Goal: Information Seeking & Learning: Learn about a topic

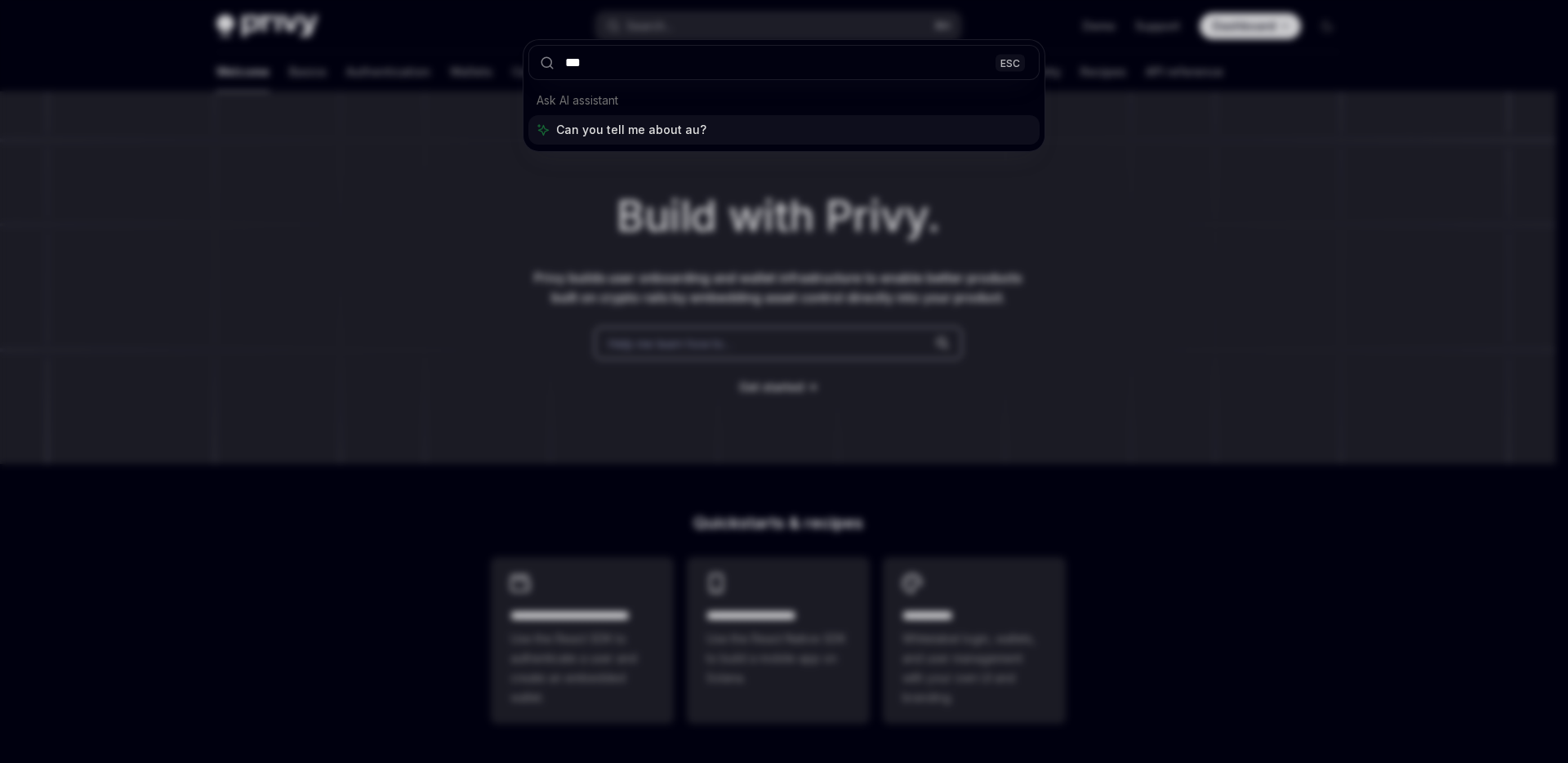
type input "****"
type textarea "*"
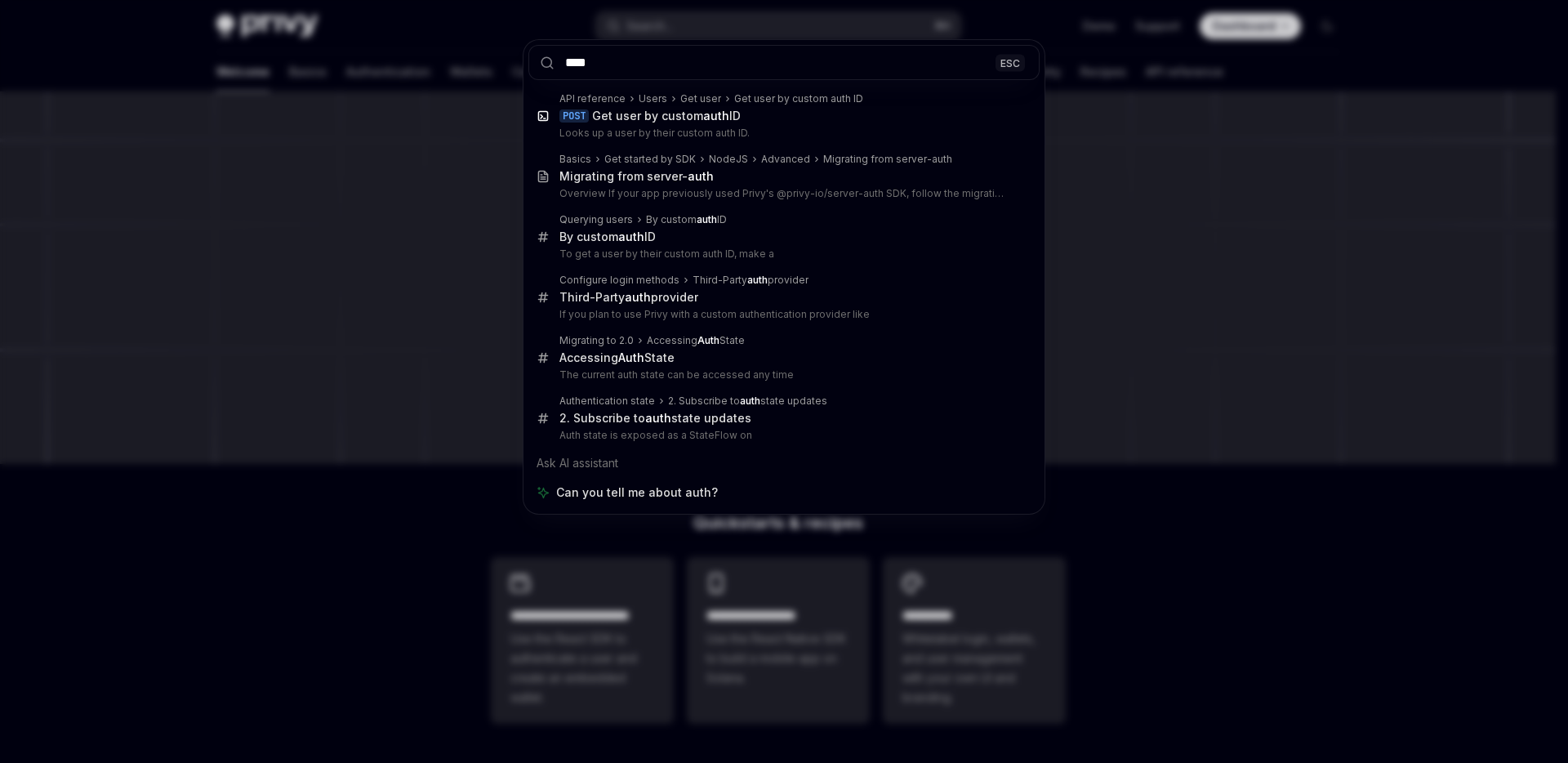
type input "****"
drag, startPoint x: 228, startPoint y: 172, endPoint x: 248, endPoint y: 125, distance: 51.1
click at [228, 172] on div "**** ESC API reference Users Get user Get user by custom auth ID POST Get user …" at bounding box center [784, 382] width 1568 height 763
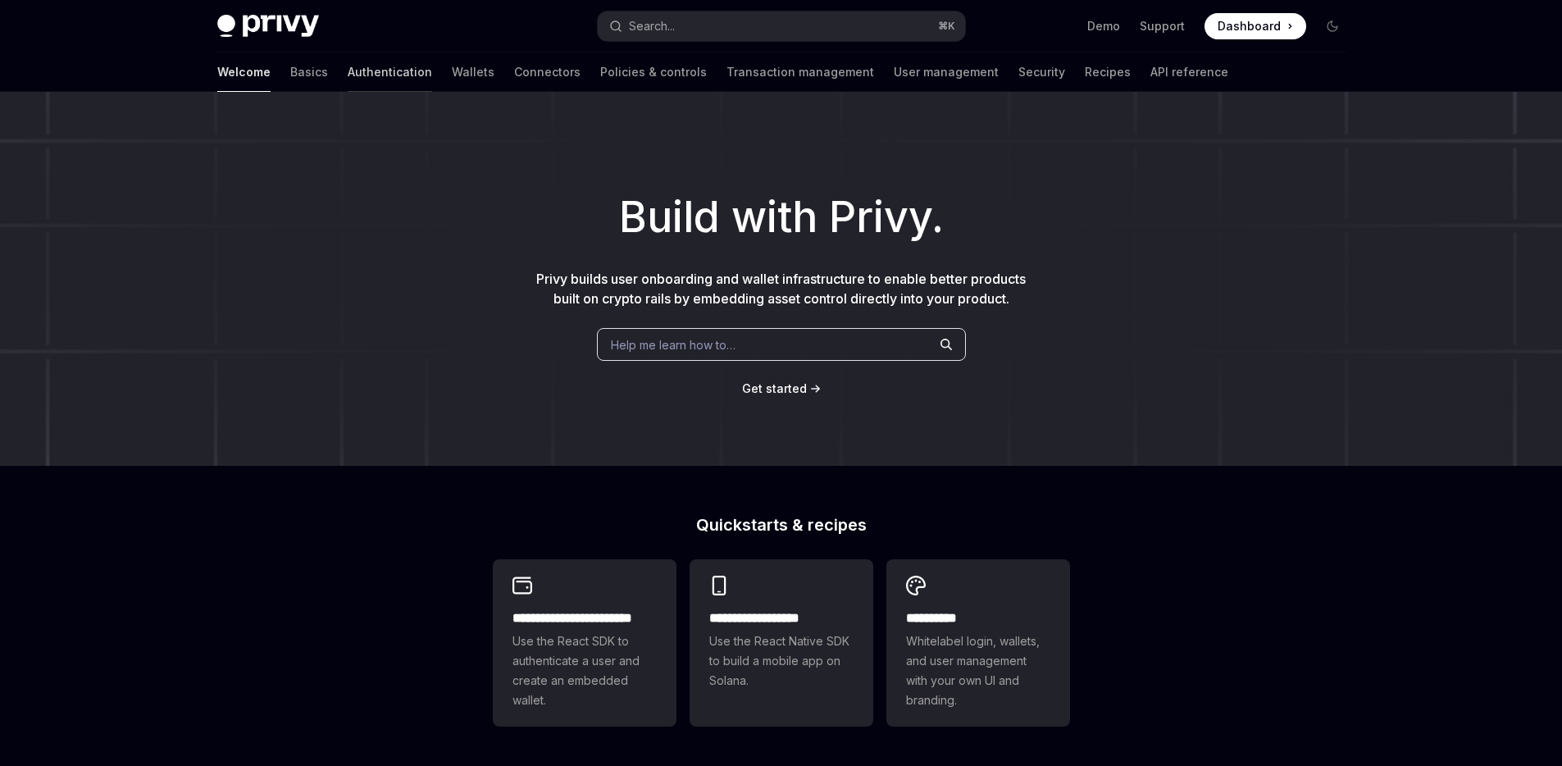
click at [348, 71] on link "Authentication" at bounding box center [390, 71] width 84 height 39
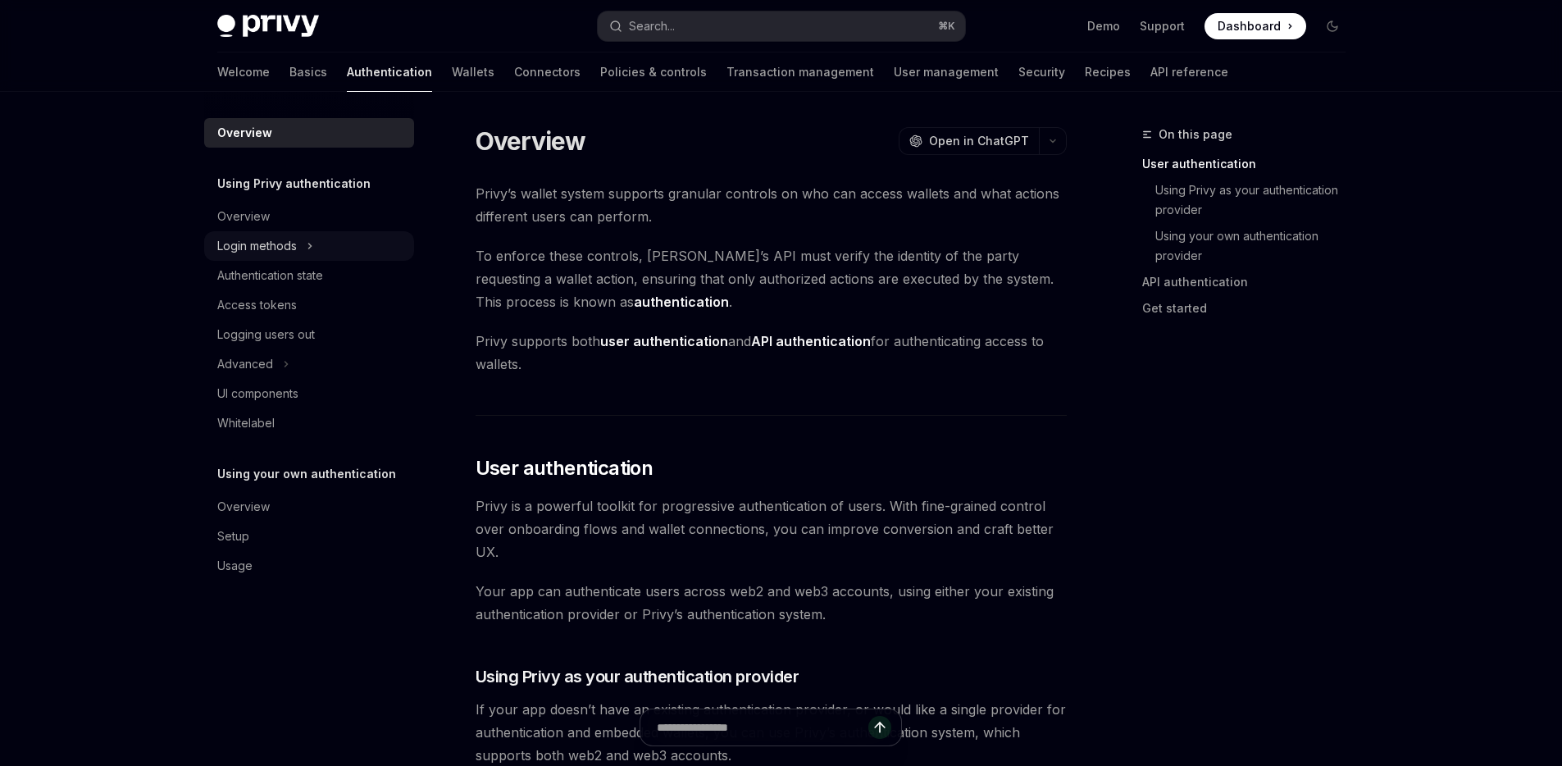
click at [276, 244] on div "Login methods" at bounding box center [257, 246] width 80 height 20
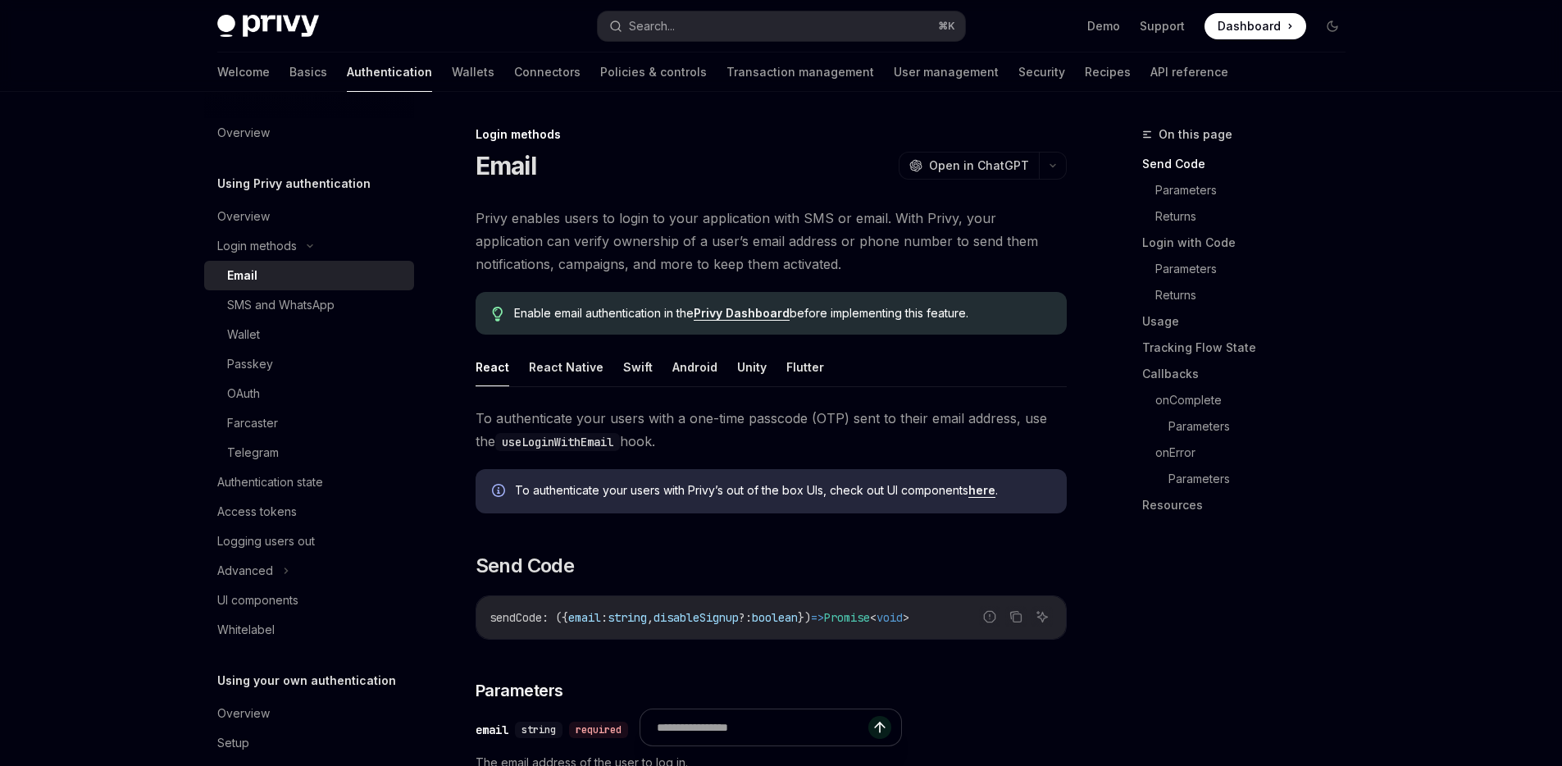
click at [286, 281] on div "Email" at bounding box center [315, 276] width 177 height 20
click at [309, 488] on div "Authentication state" at bounding box center [270, 482] width 106 height 20
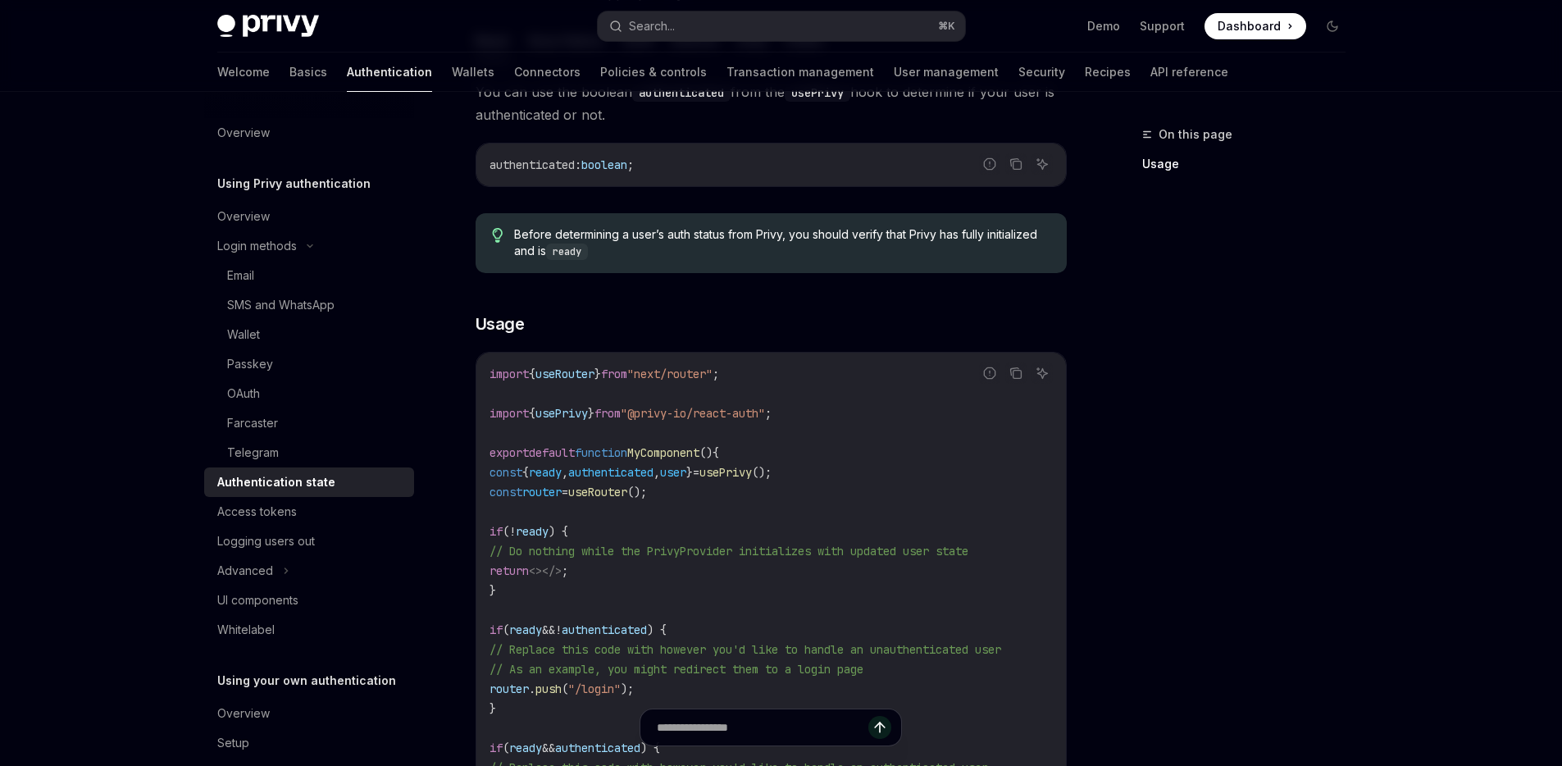
scroll to position [239, 0]
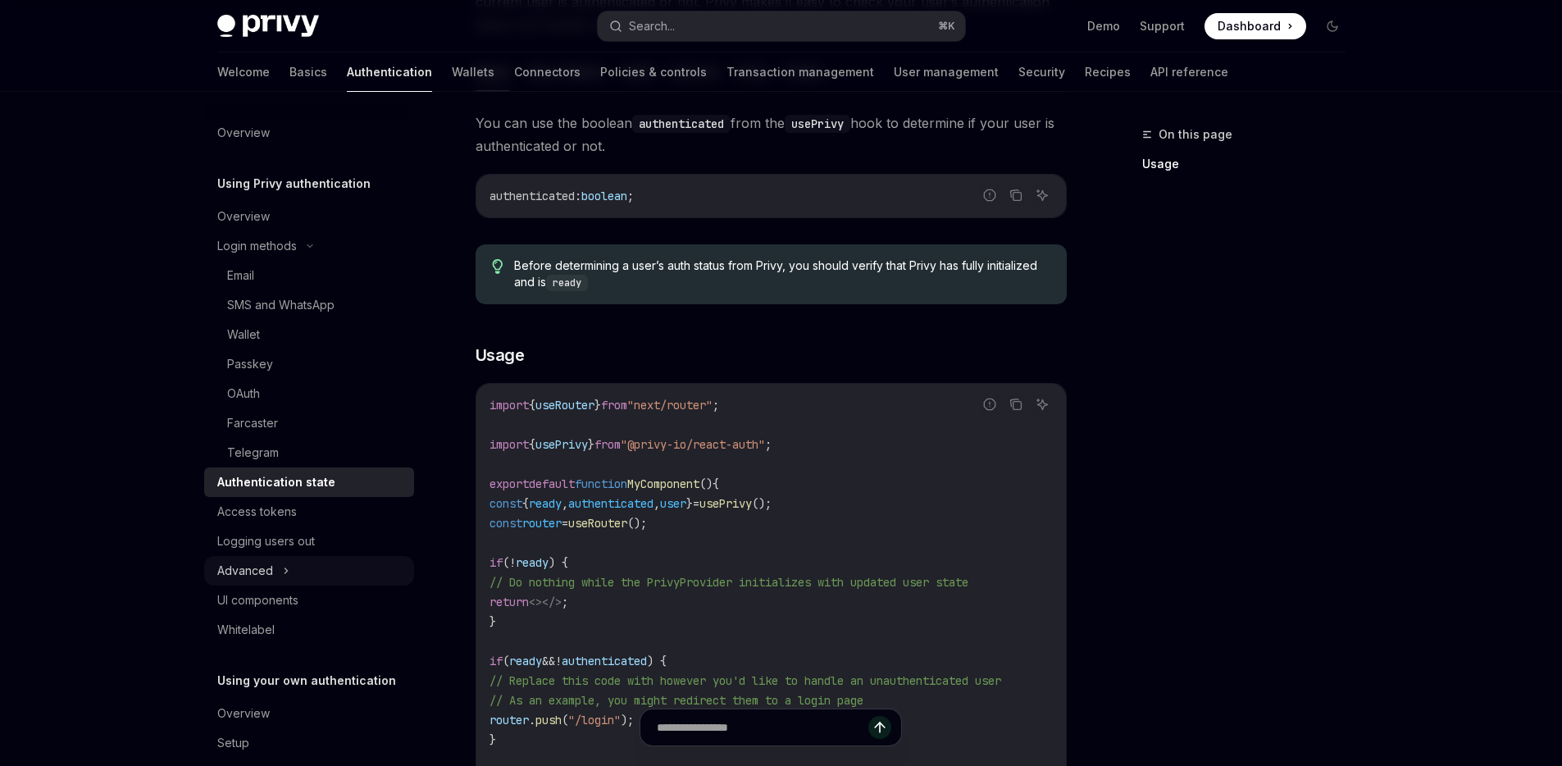
click at [285, 573] on icon at bounding box center [286, 571] width 7 height 20
click at [285, 573] on icon at bounding box center [286, 571] width 20 height 7
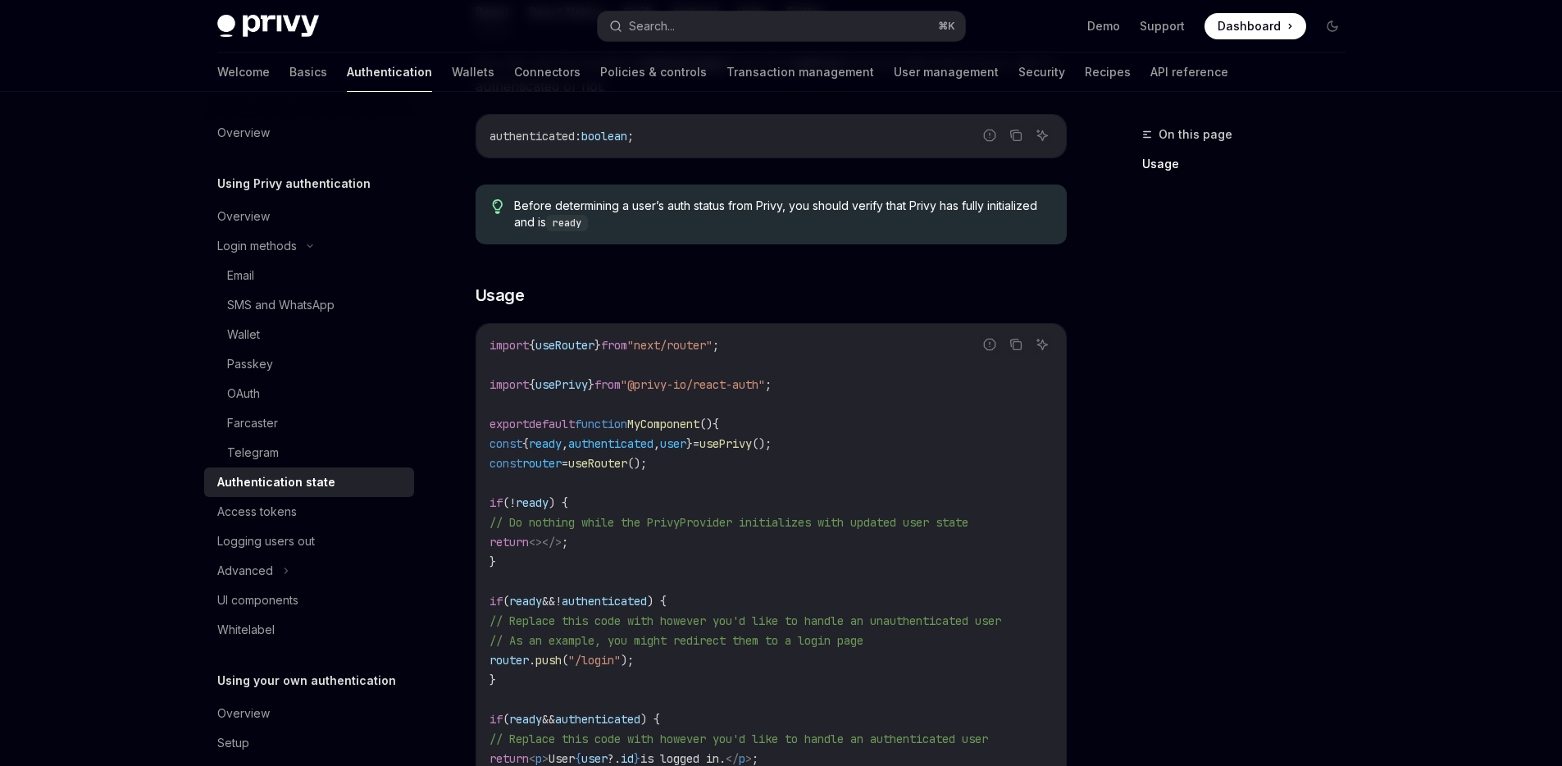
scroll to position [0, 0]
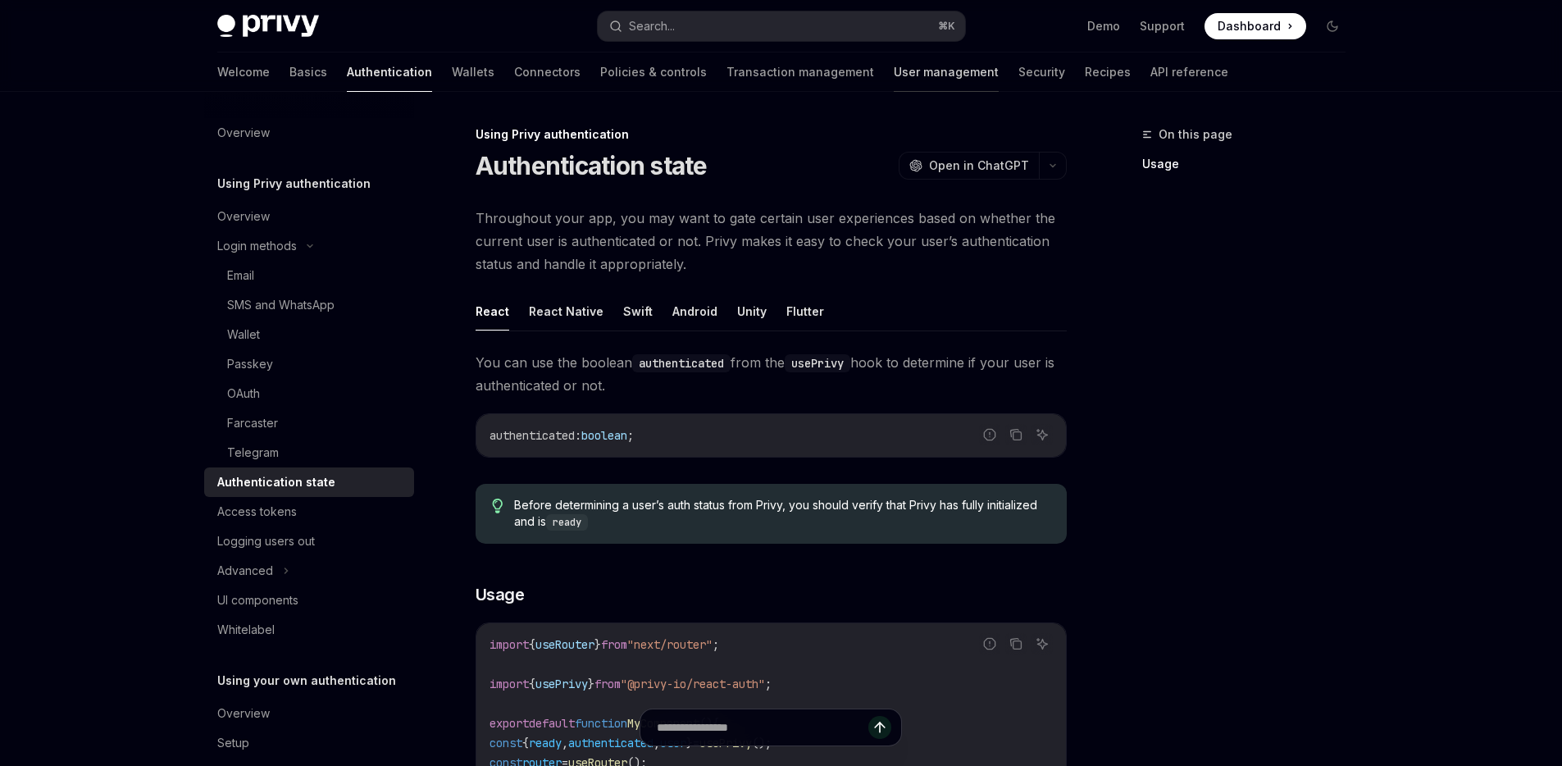
click at [894, 76] on link "User management" at bounding box center [946, 71] width 105 height 39
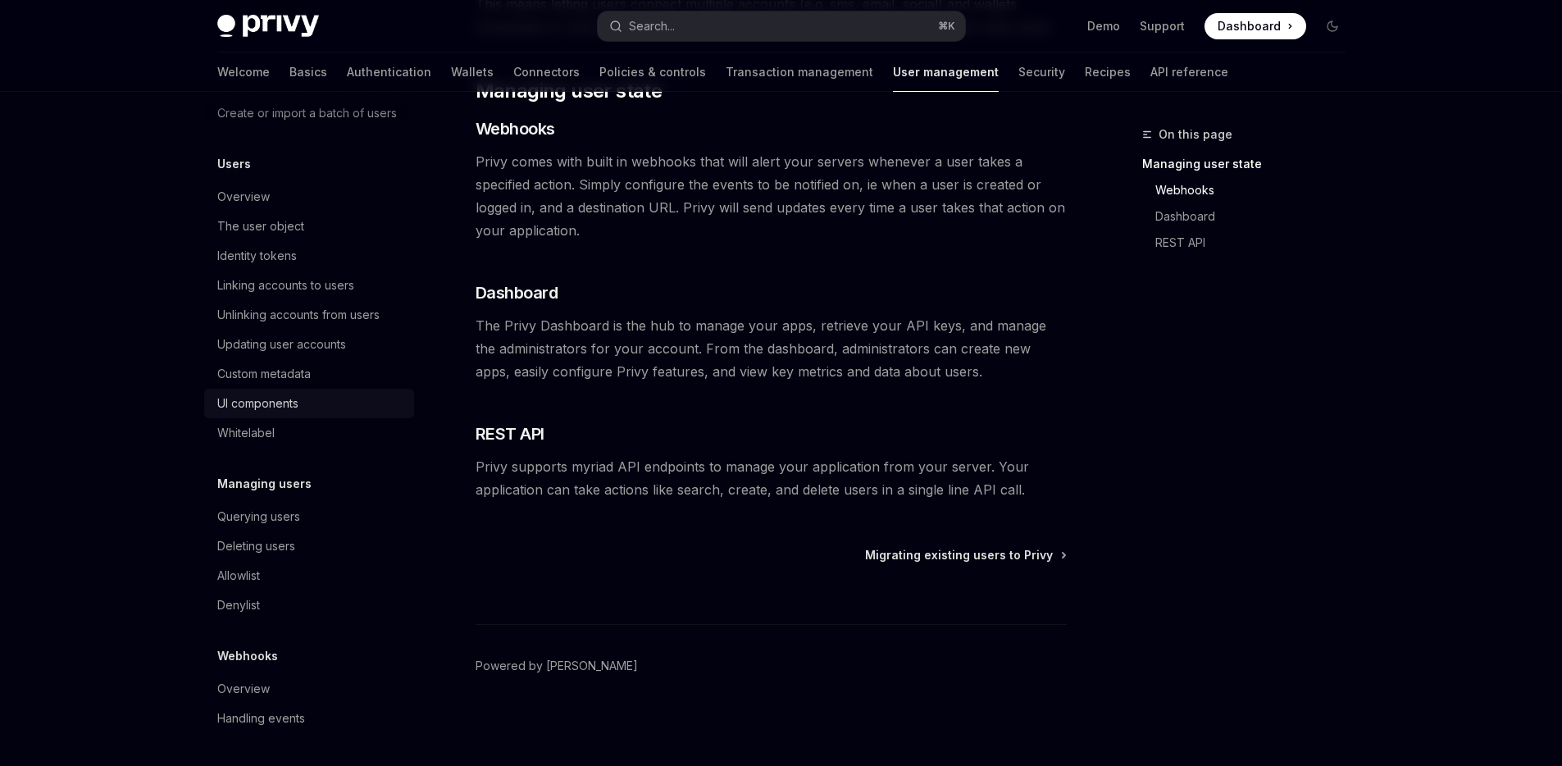
scroll to position [182, 0]
click at [268, 519] on div "Querying users" at bounding box center [258, 517] width 83 height 20
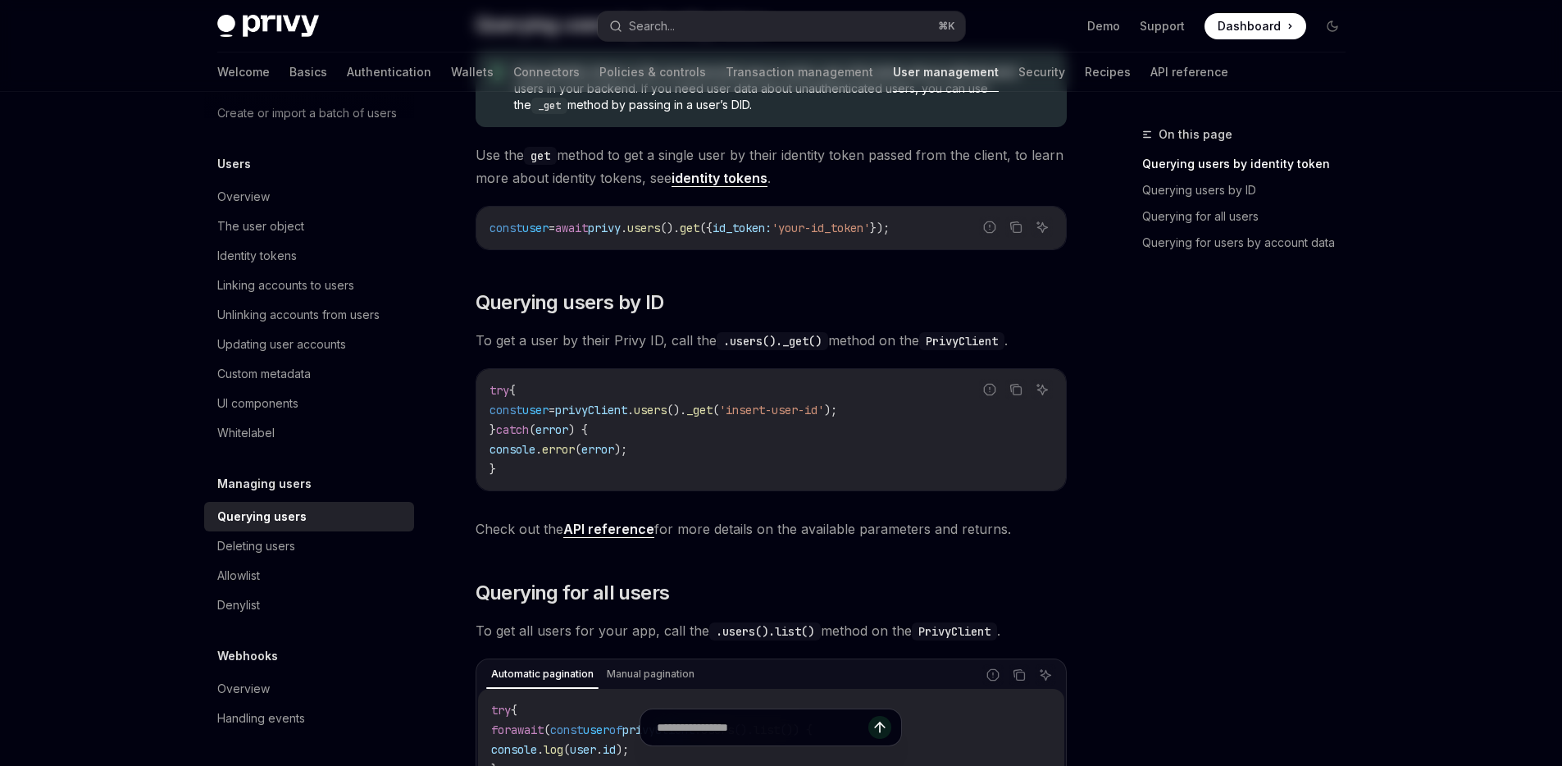
scroll to position [21, 0]
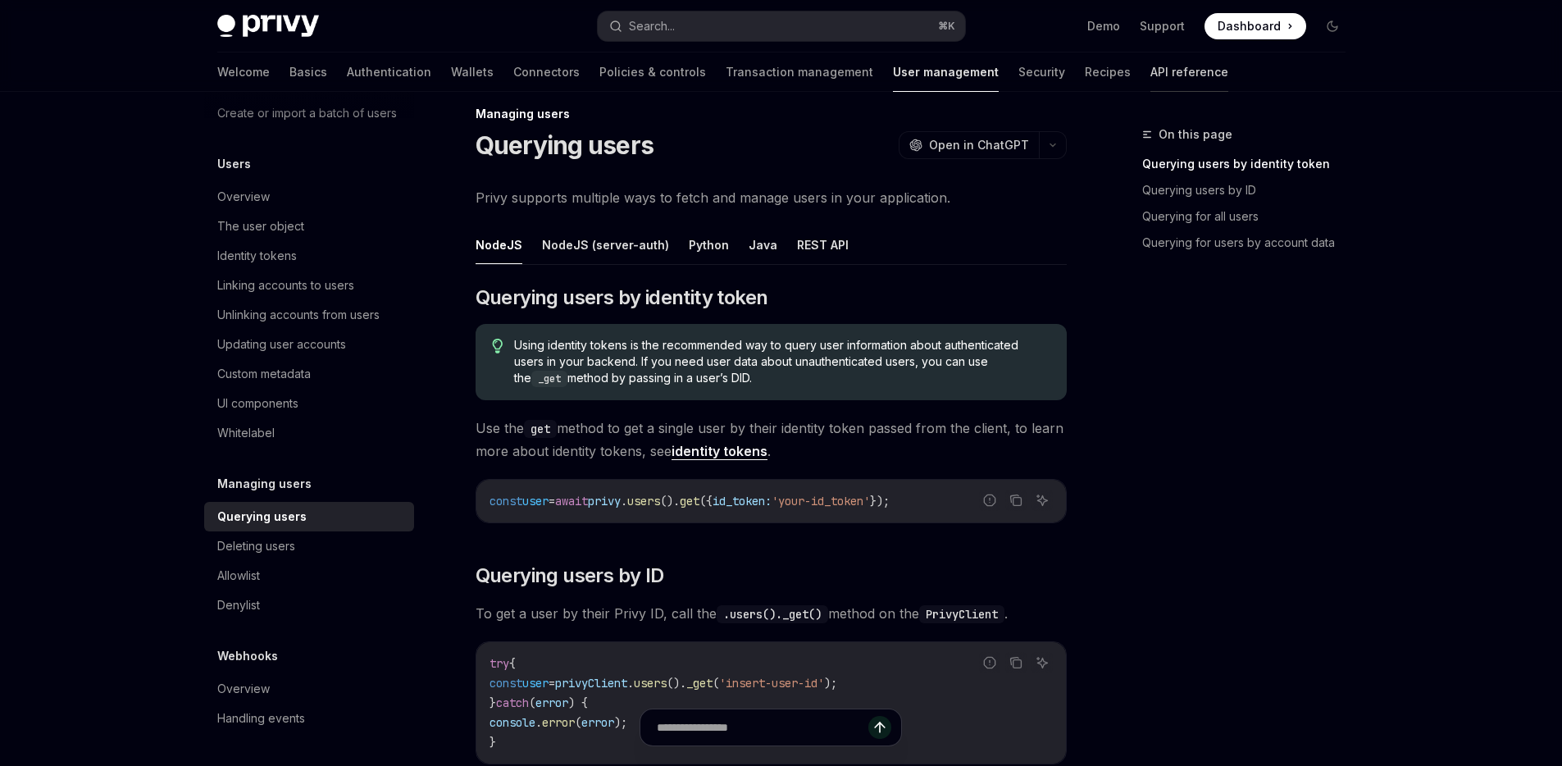
click at [1151, 74] on link "API reference" at bounding box center [1190, 71] width 78 height 39
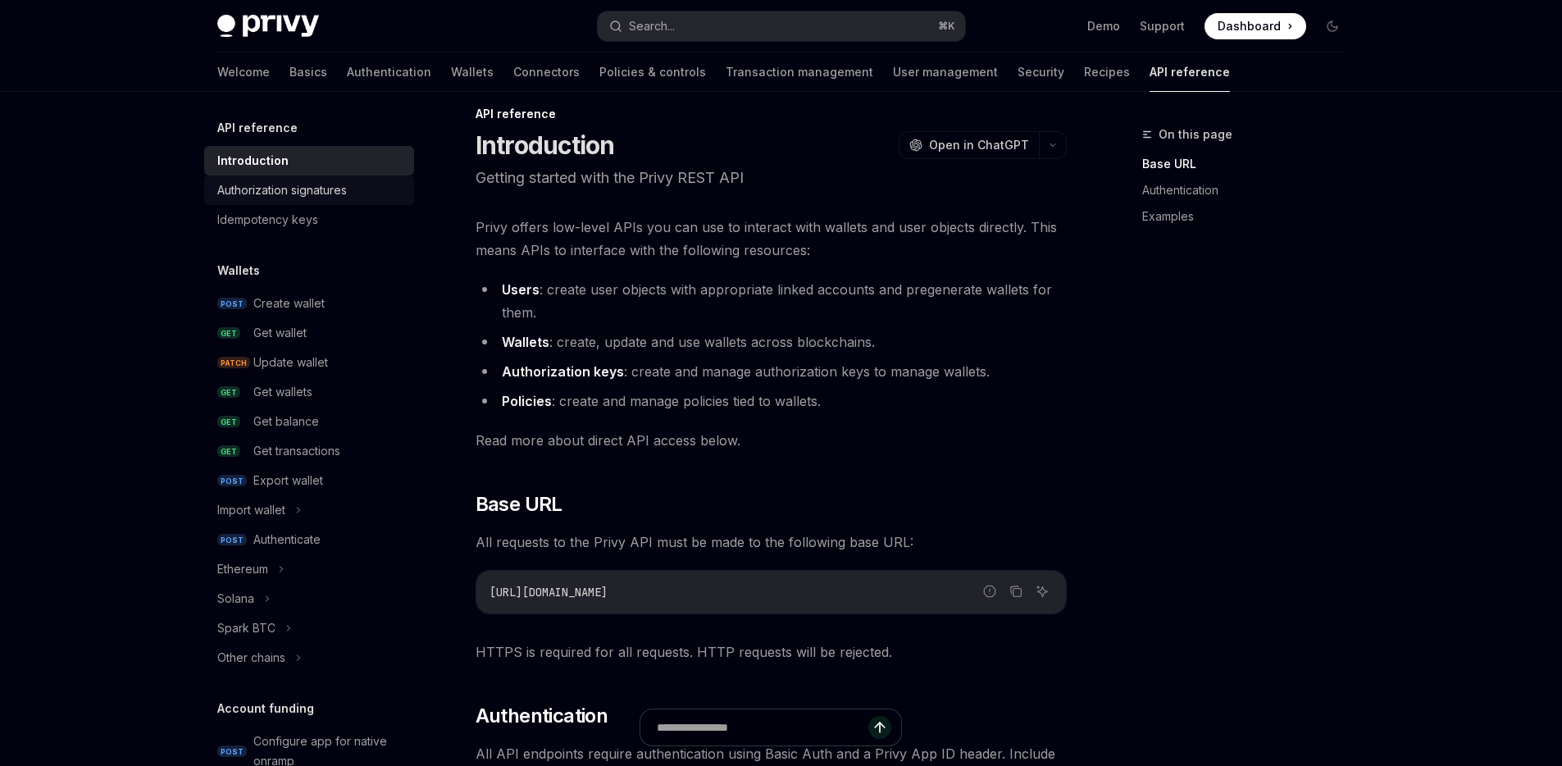
click at [304, 192] on div "Authorization signatures" at bounding box center [282, 190] width 130 height 20
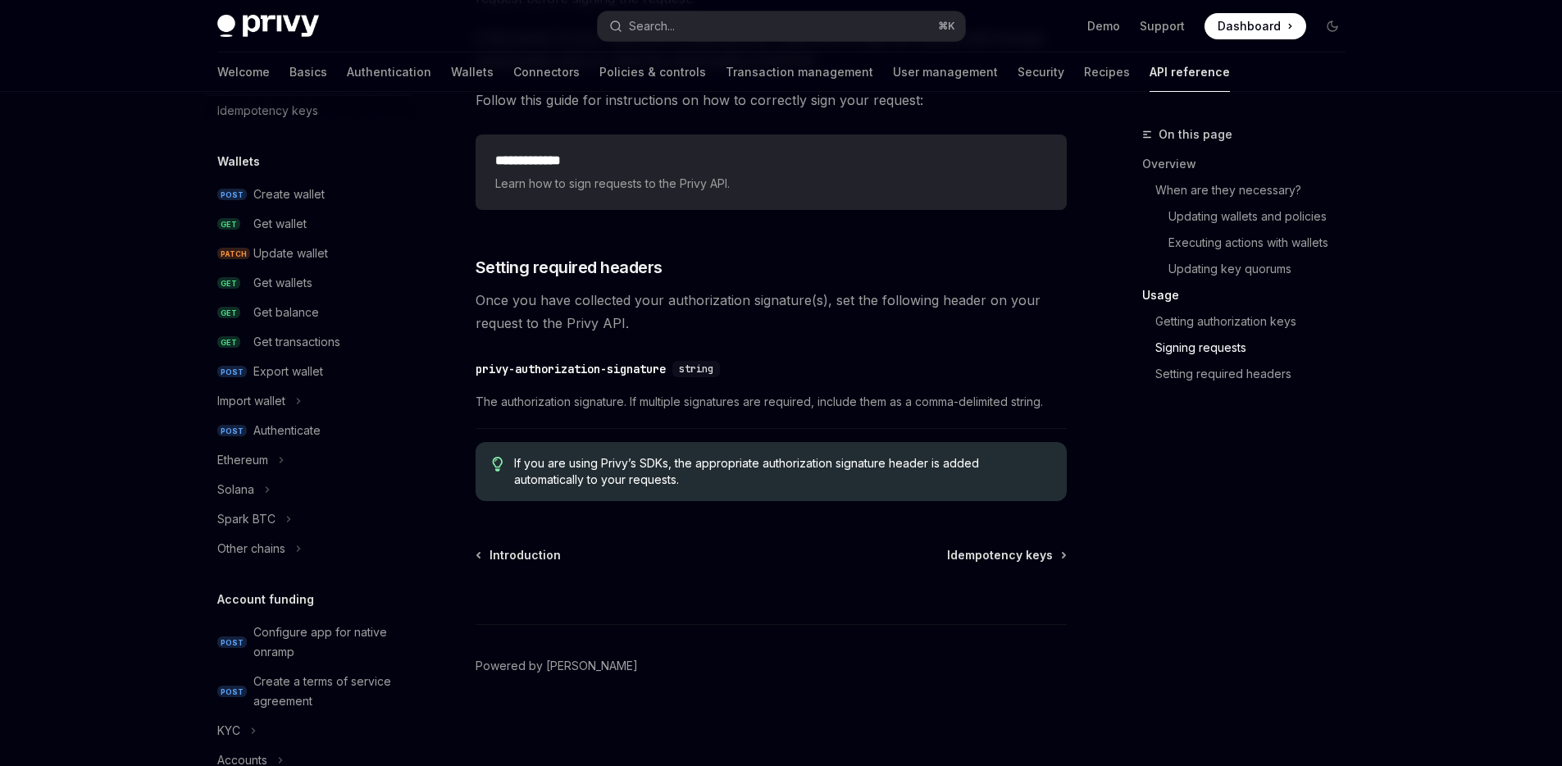
scroll to position [110, 0]
click at [317, 399] on div "Import wallet" at bounding box center [309, 400] width 210 height 30
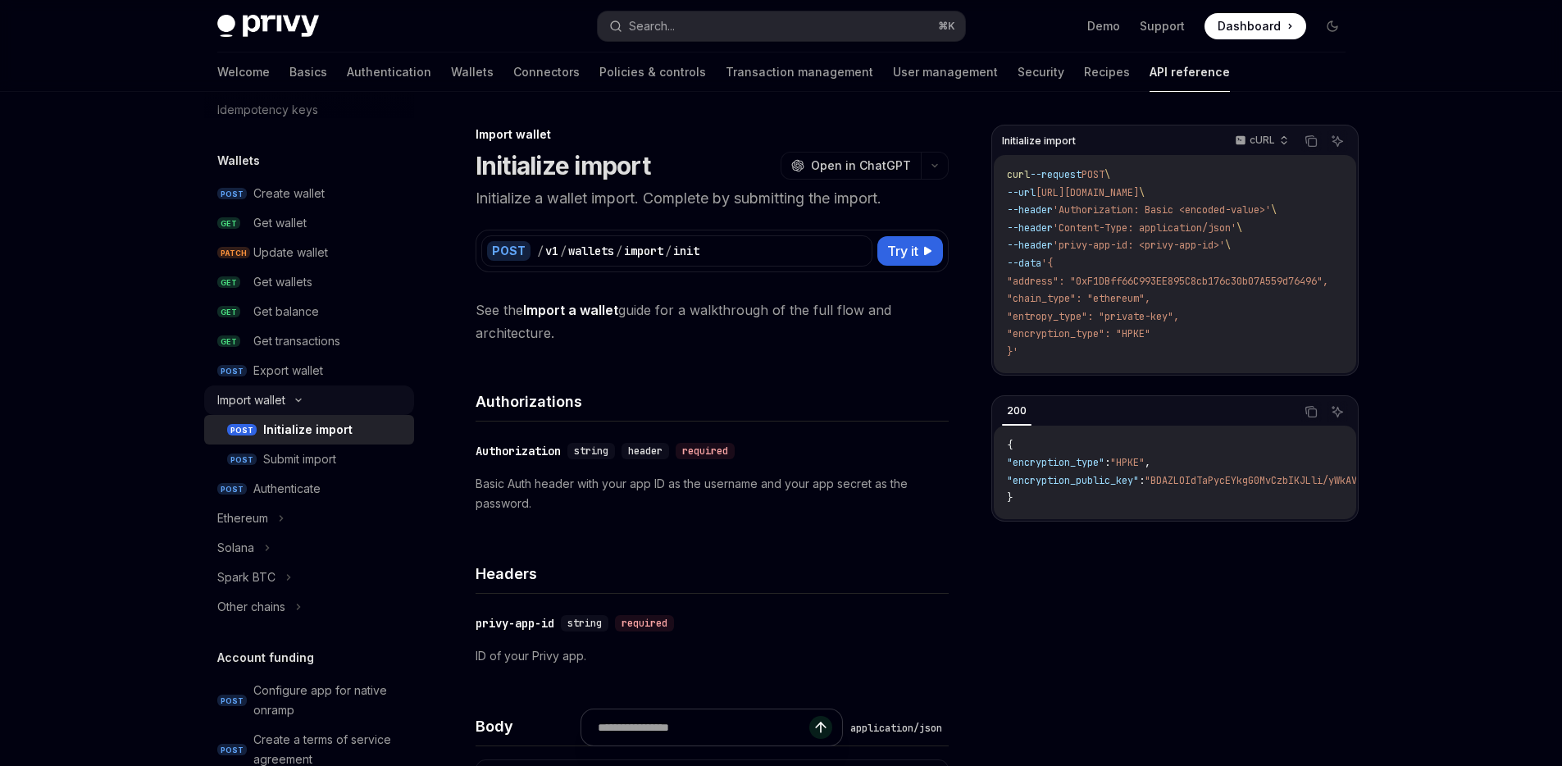
click at [317, 399] on div "Import wallet" at bounding box center [309, 400] width 210 height 30
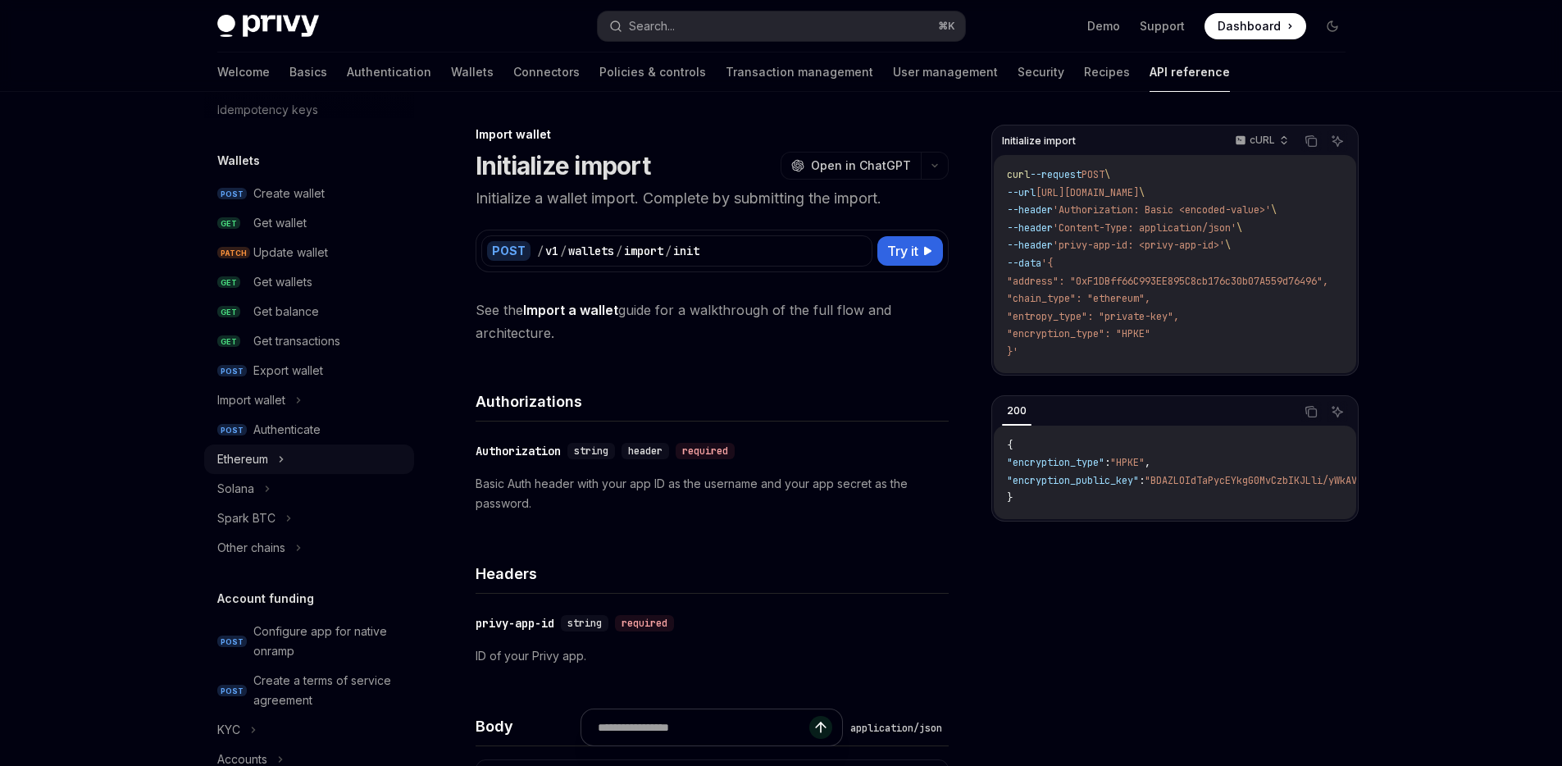
click at [305, 457] on div "Ethereum" at bounding box center [309, 460] width 210 height 30
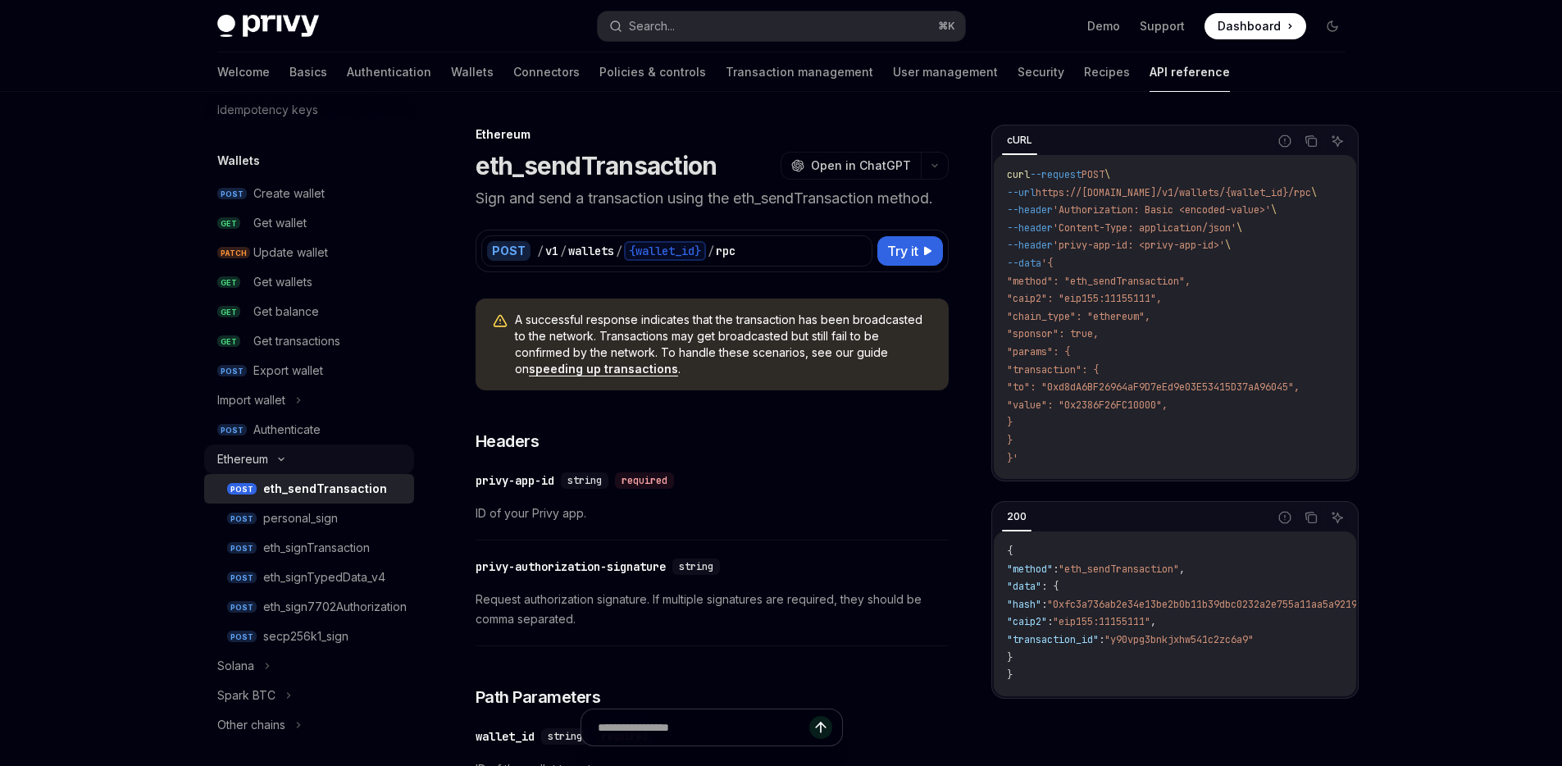
click at [305, 457] on div "Ethereum" at bounding box center [309, 460] width 210 height 30
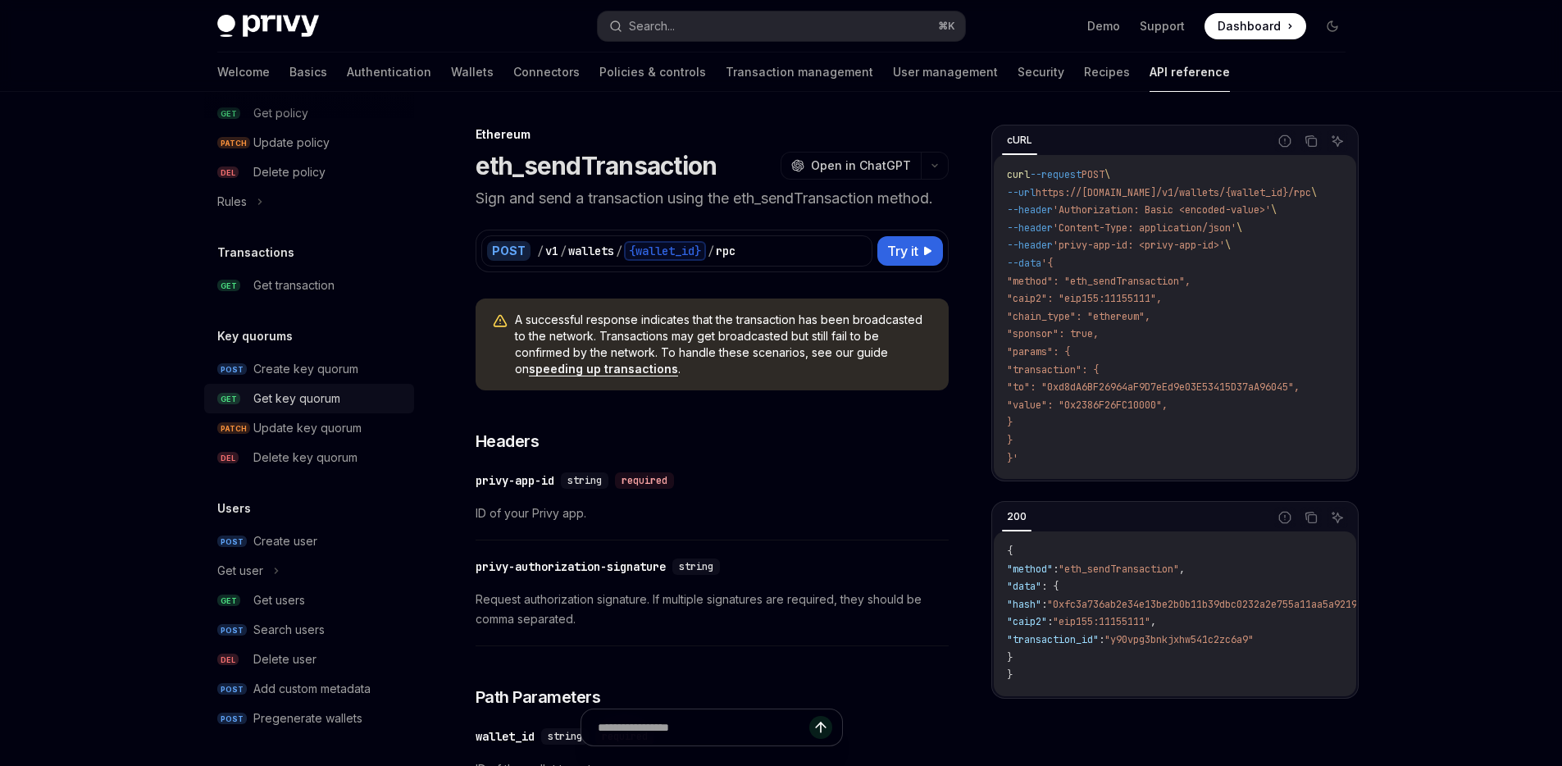
scroll to position [521, 0]
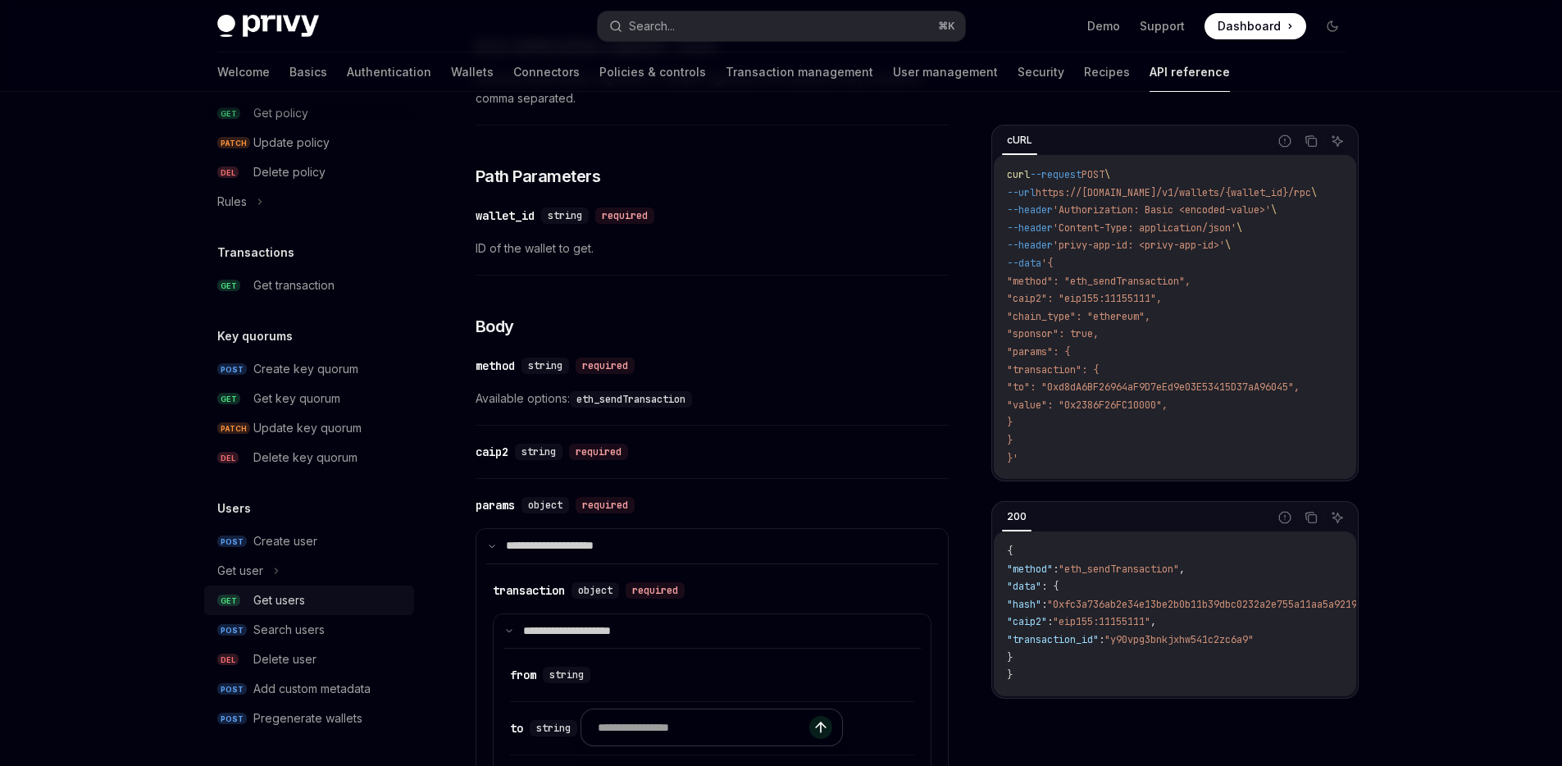
click at [300, 589] on link "GET Get users" at bounding box center [309, 601] width 210 height 30
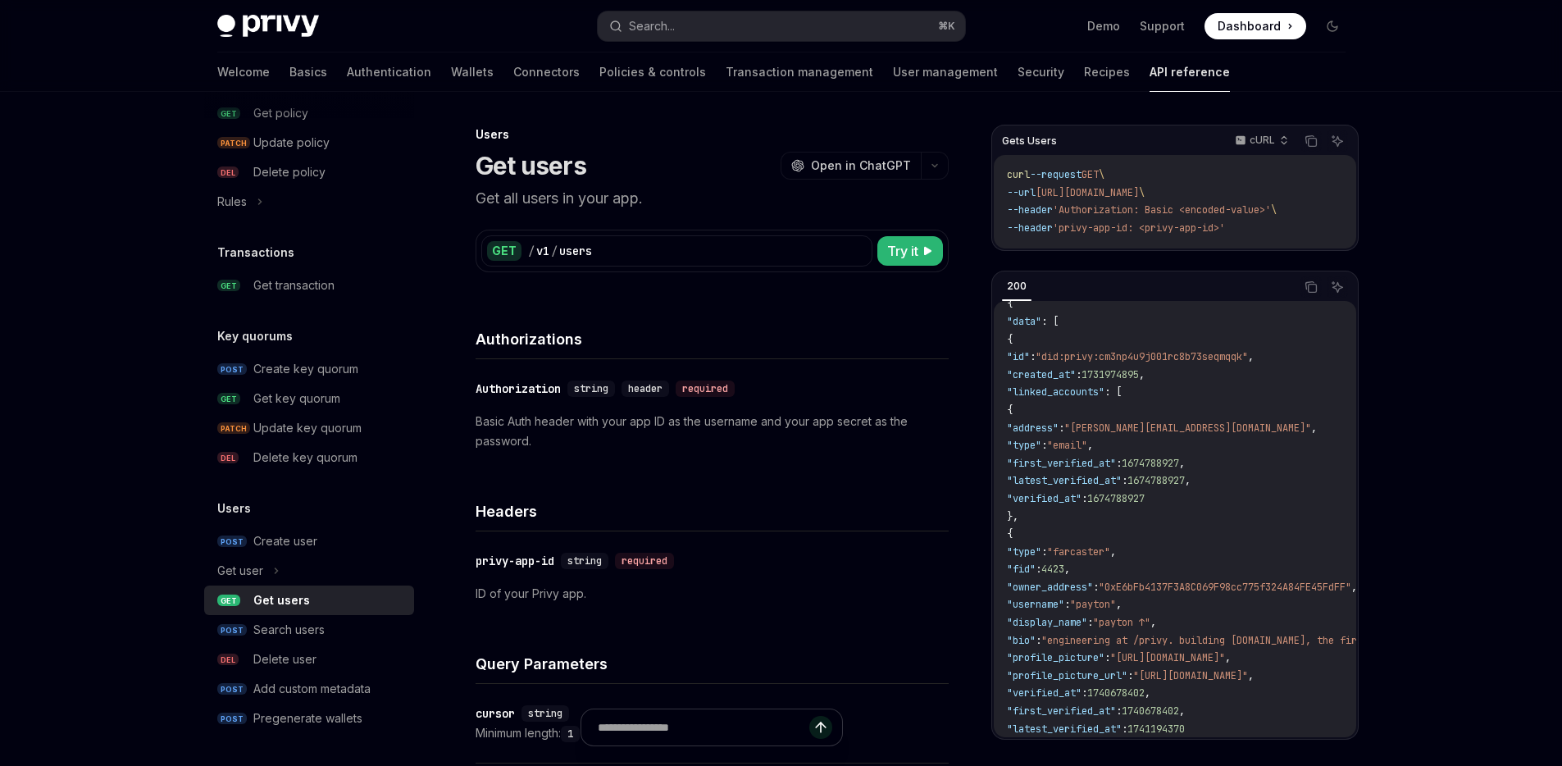
scroll to position [20, 0]
click at [347, 74] on link "Authentication" at bounding box center [389, 71] width 84 height 39
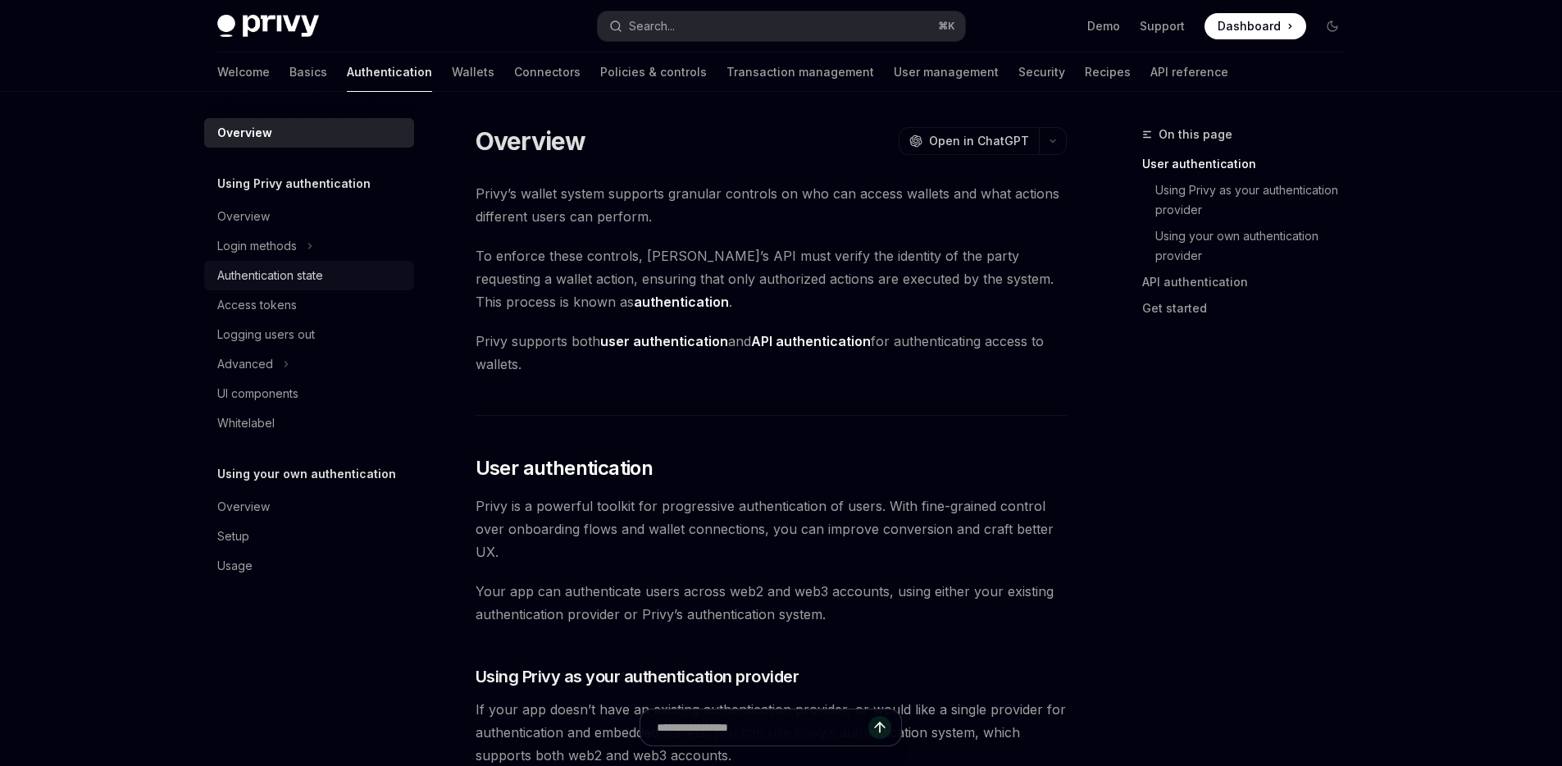
click at [294, 285] on link "Authentication state" at bounding box center [309, 276] width 210 height 30
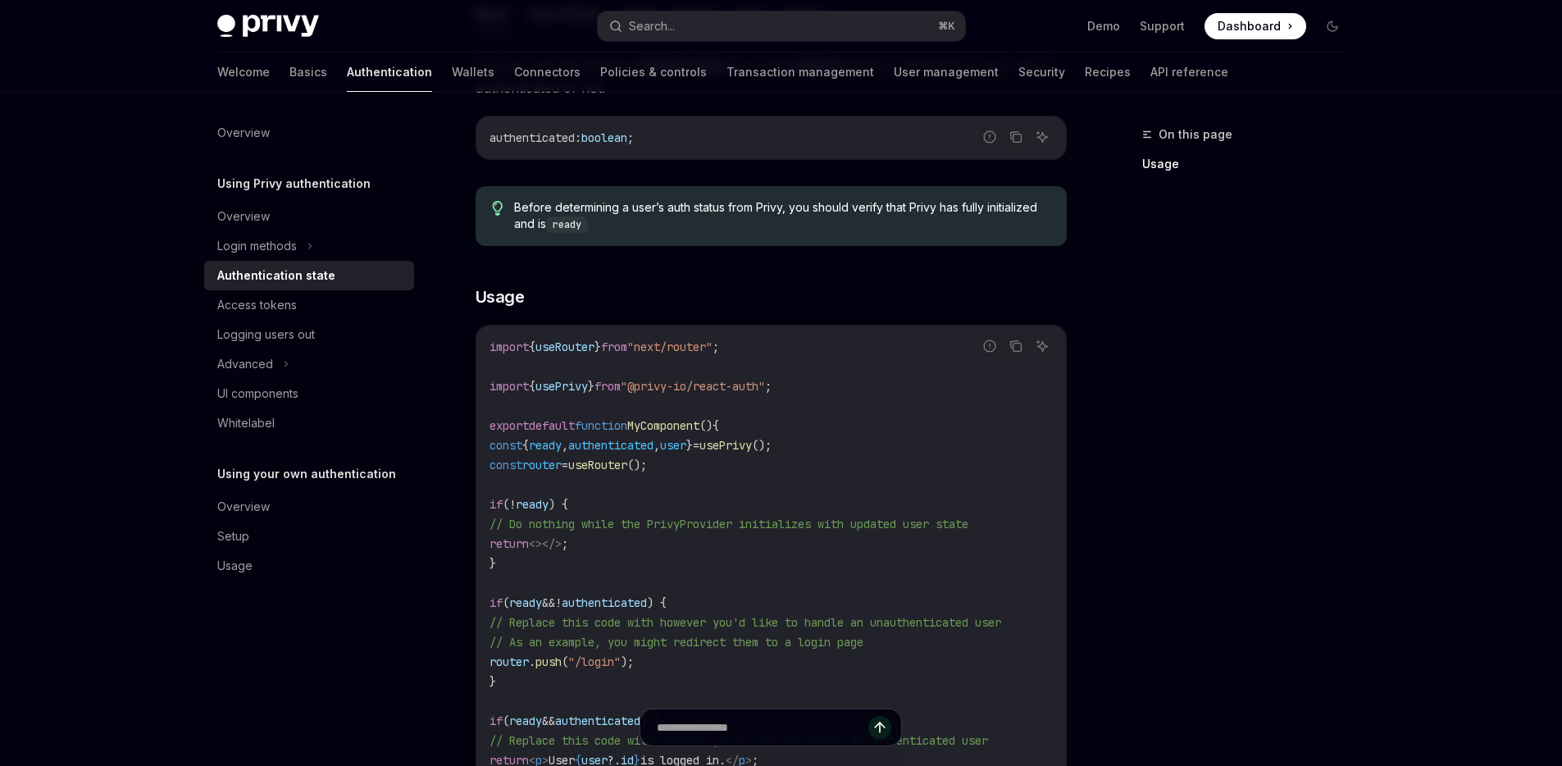
scroll to position [244, 0]
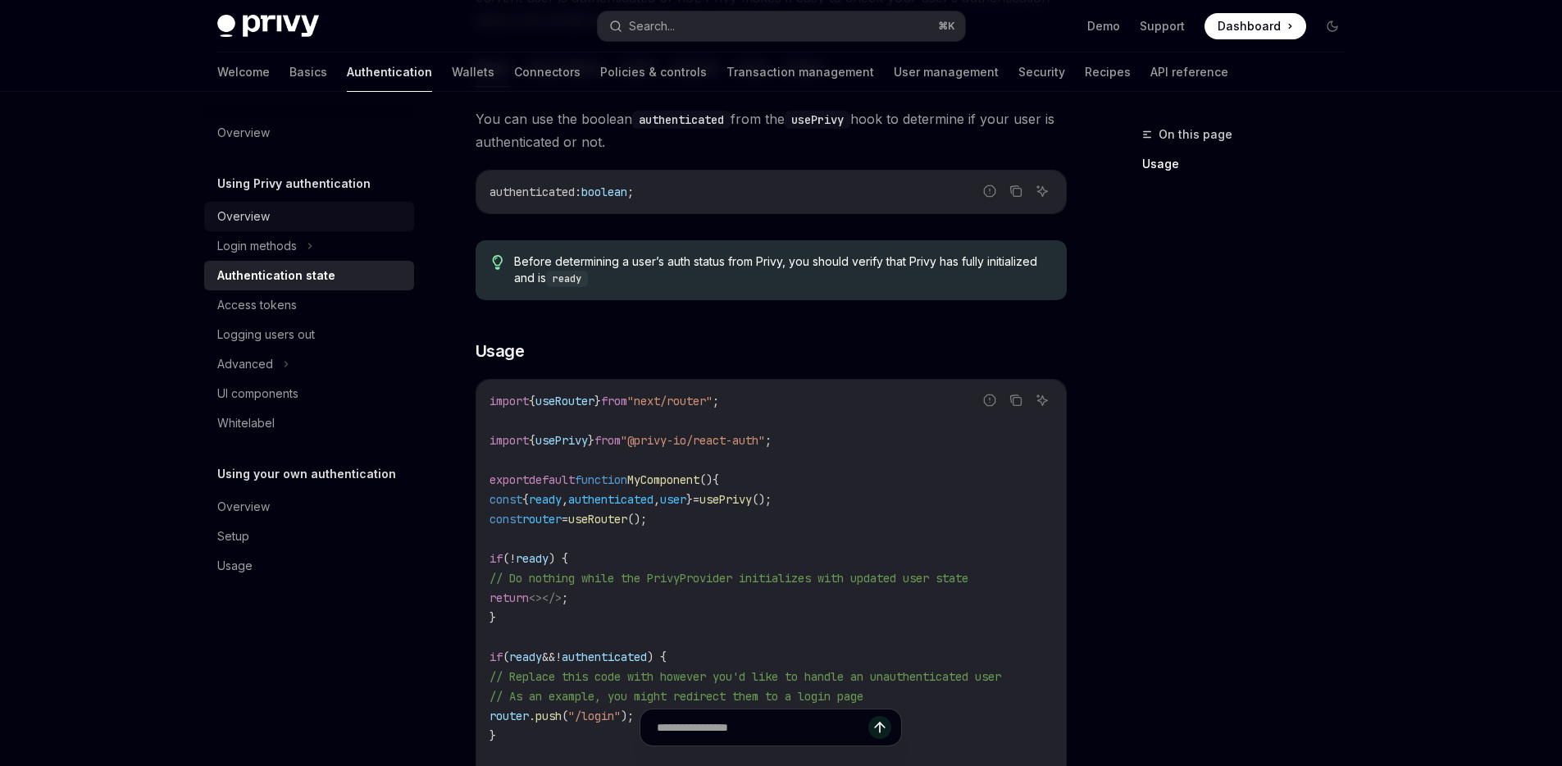
click at [249, 209] on div "Overview" at bounding box center [243, 217] width 52 height 20
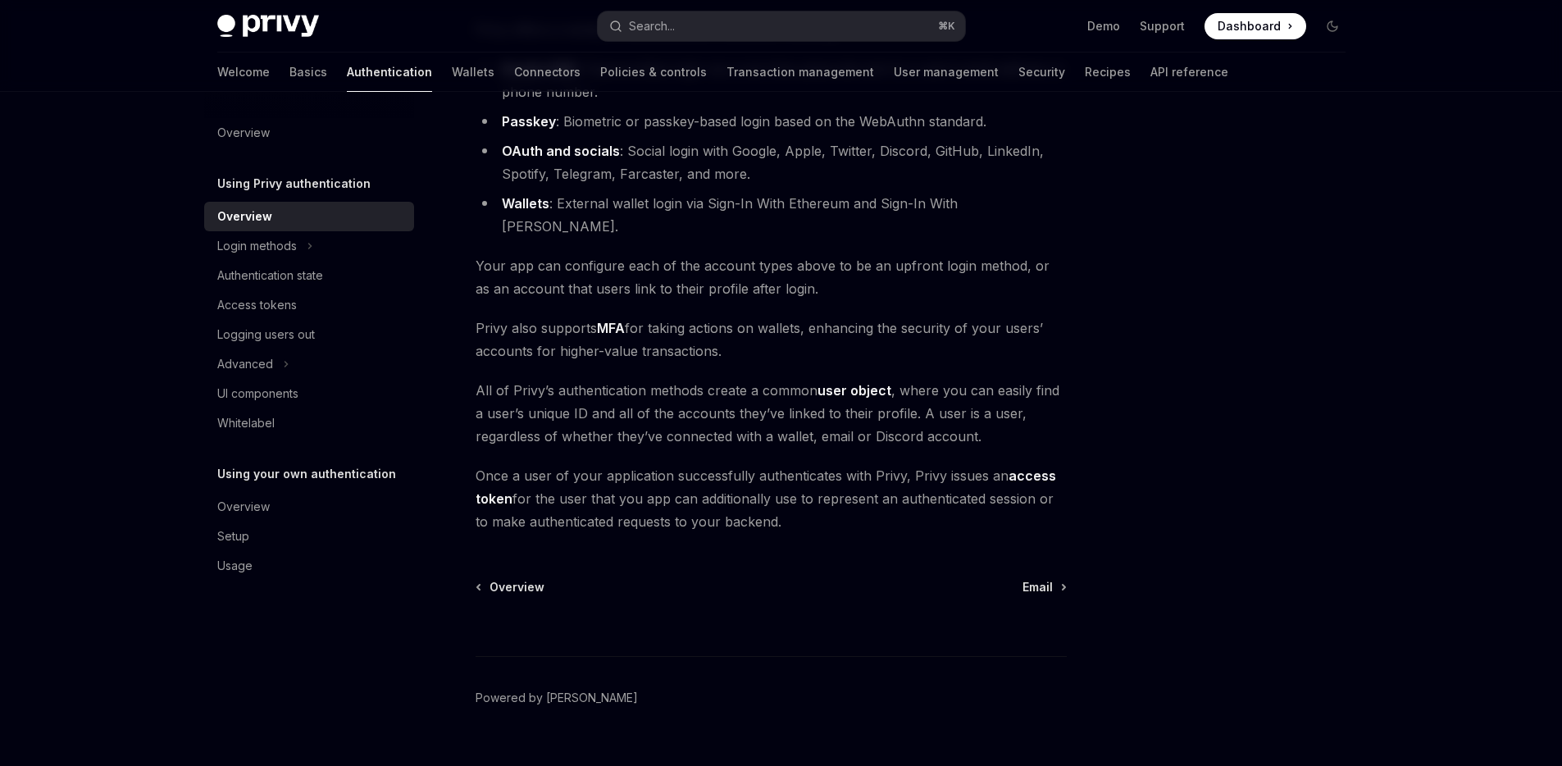
scroll to position [227, 0]
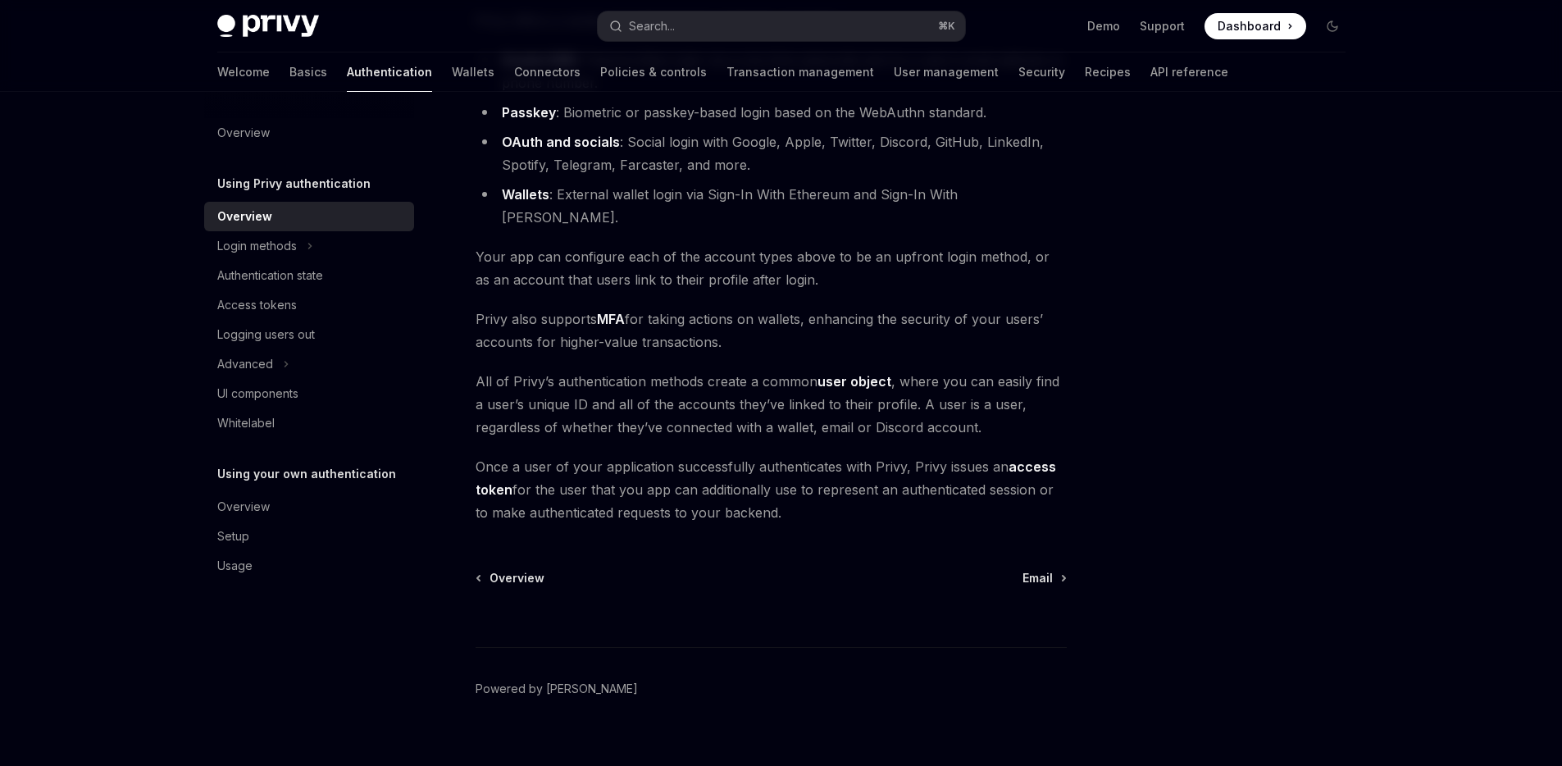
click at [844, 373] on link "user object" at bounding box center [855, 381] width 74 height 17
type textarea "*"
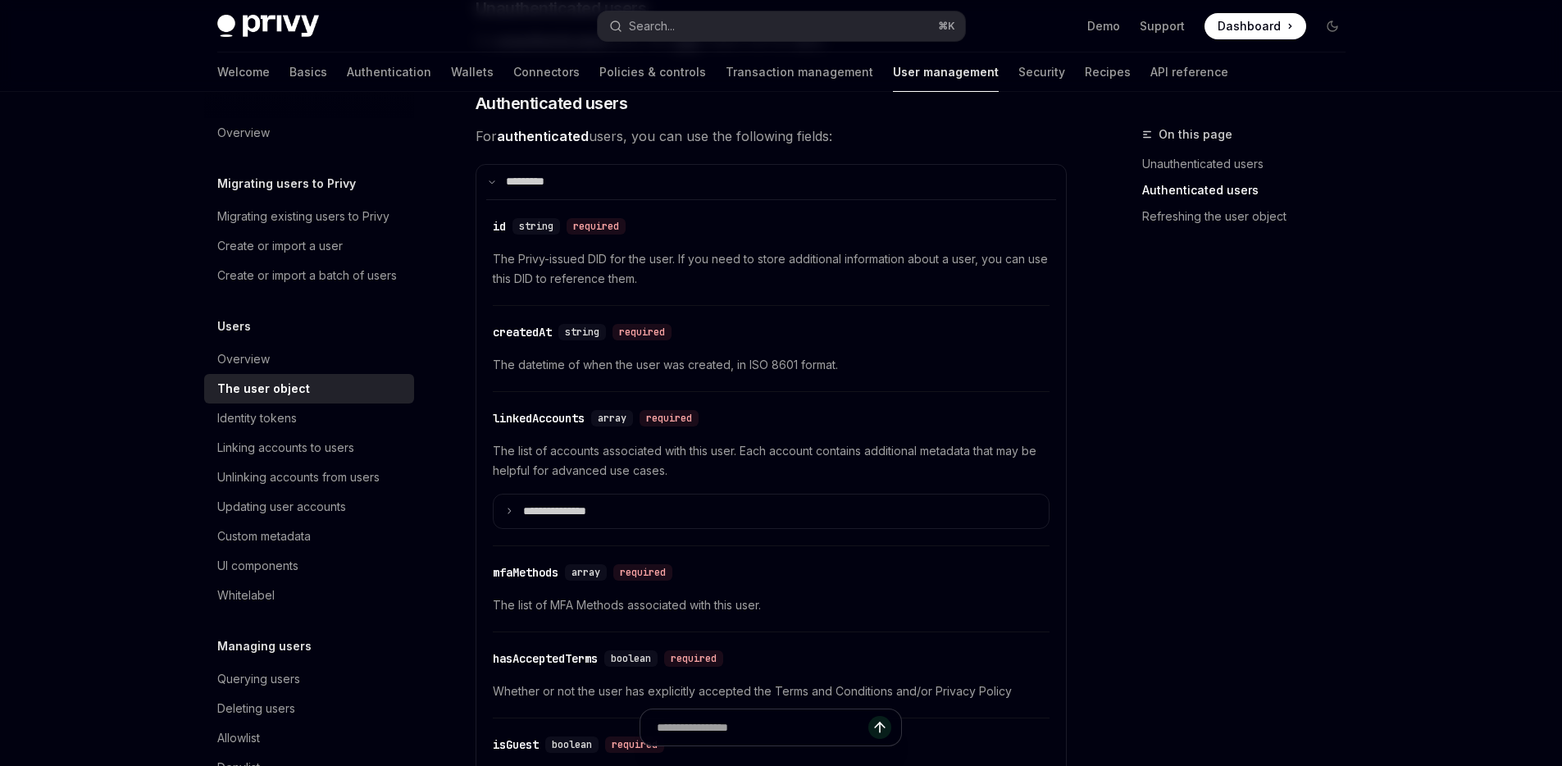
scroll to position [502, 0]
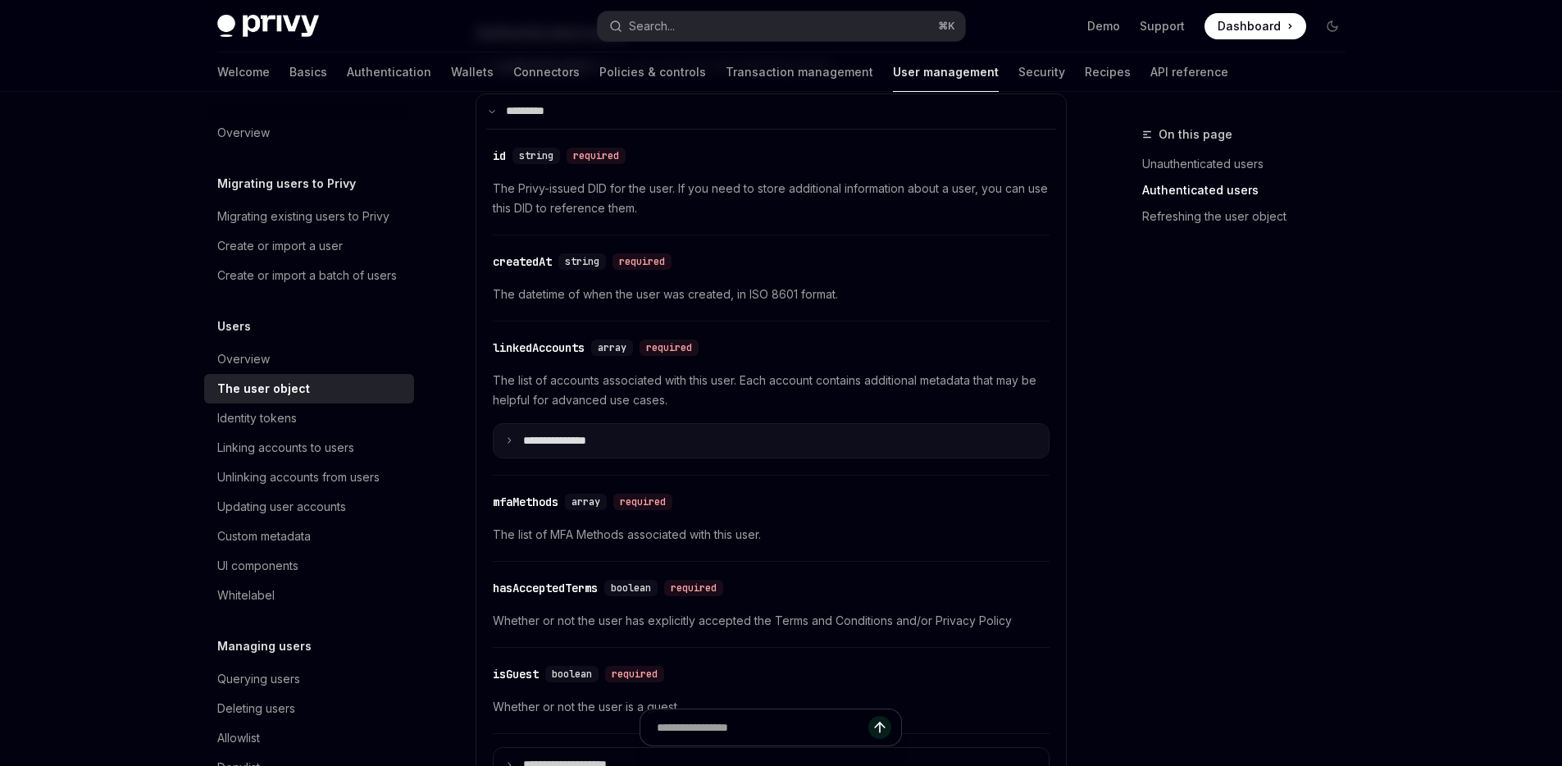
click at [502, 439] on summary "**********" at bounding box center [771, 441] width 555 height 34
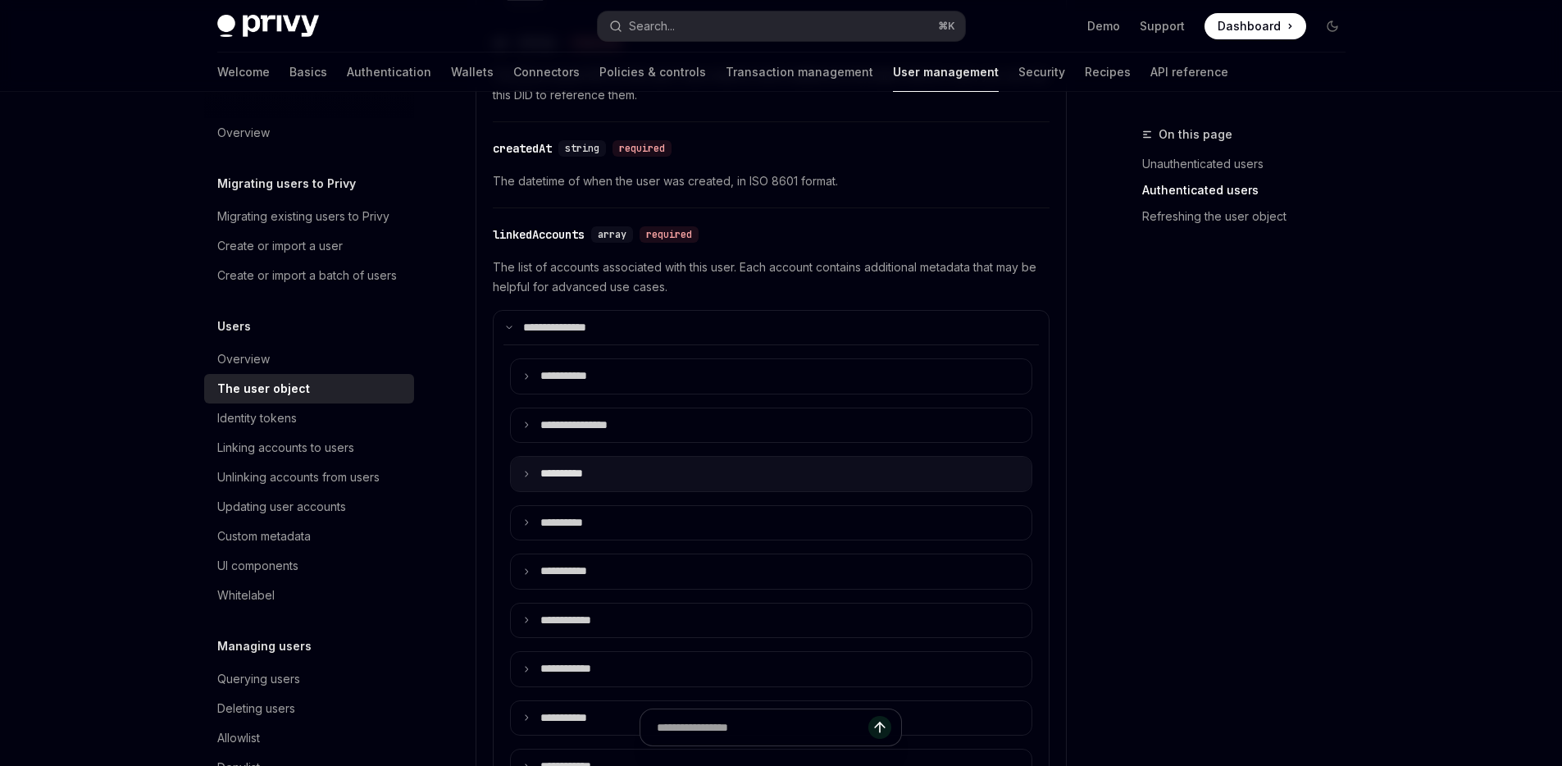
scroll to position [616, 0]
click at [522, 477] on summary "**** *****" at bounding box center [771, 473] width 521 height 34
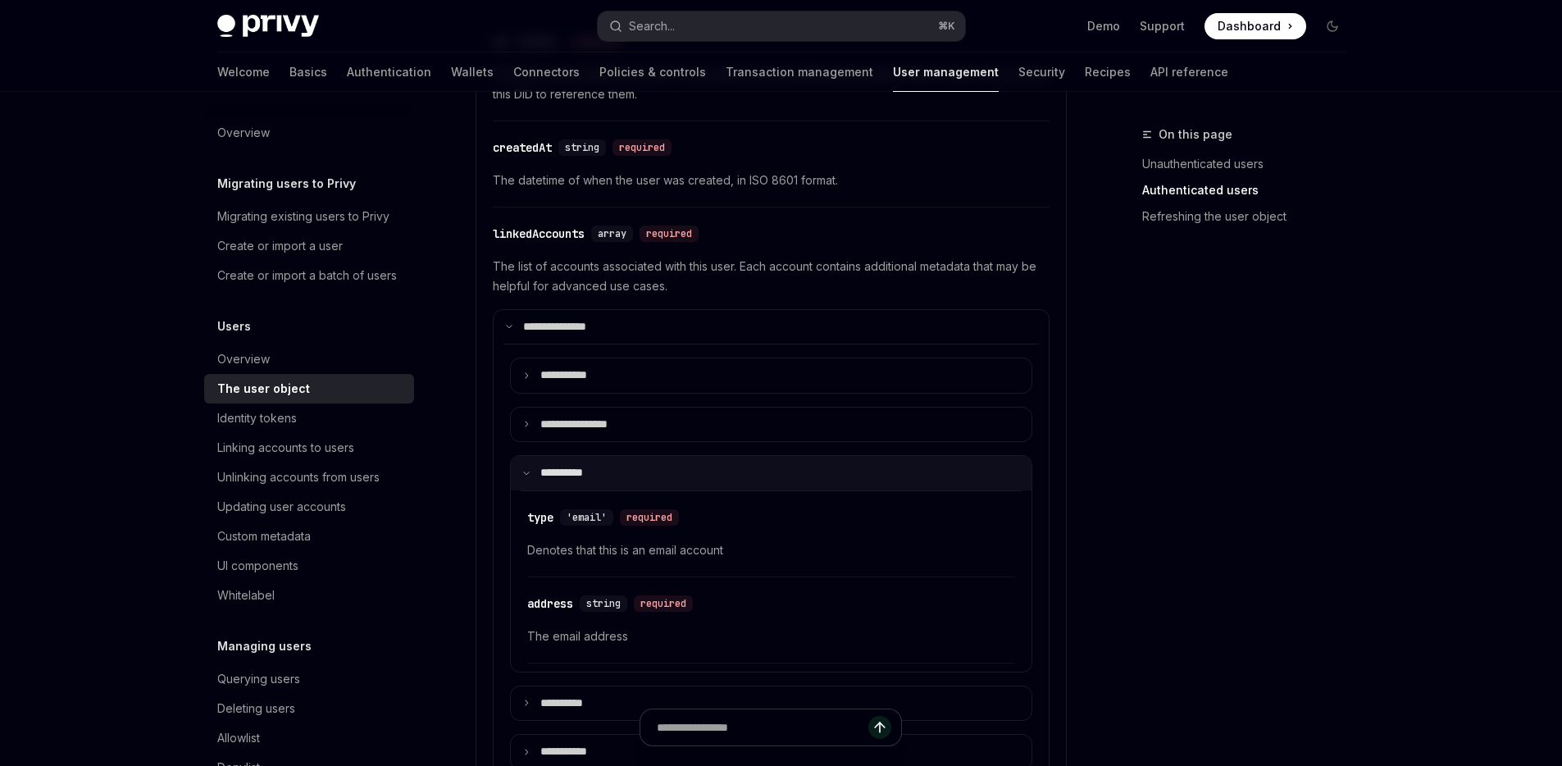
click at [523, 474] on icon at bounding box center [526, 473] width 8 height 8
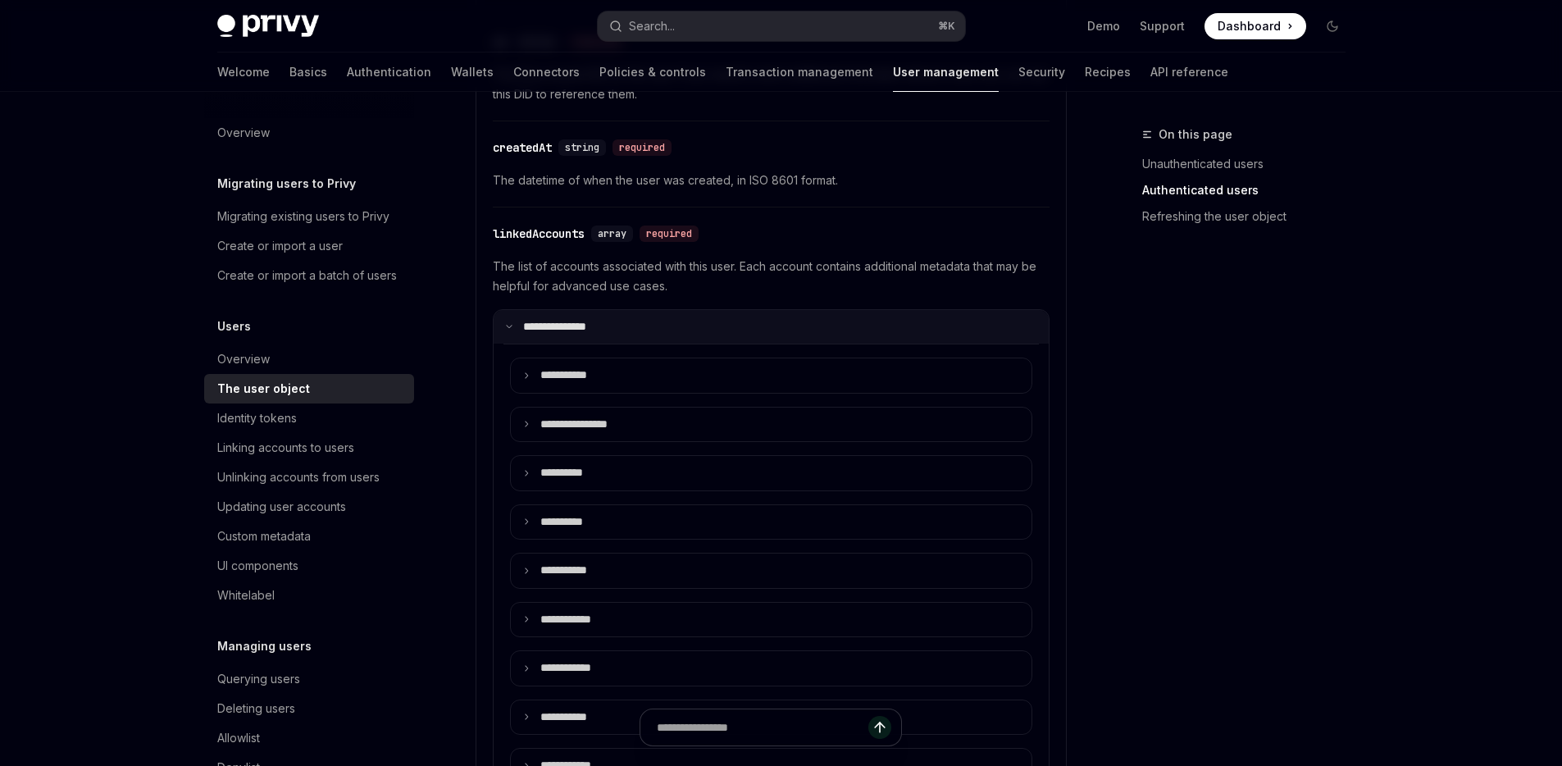
click at [502, 322] on summary "**********" at bounding box center [771, 327] width 555 height 34
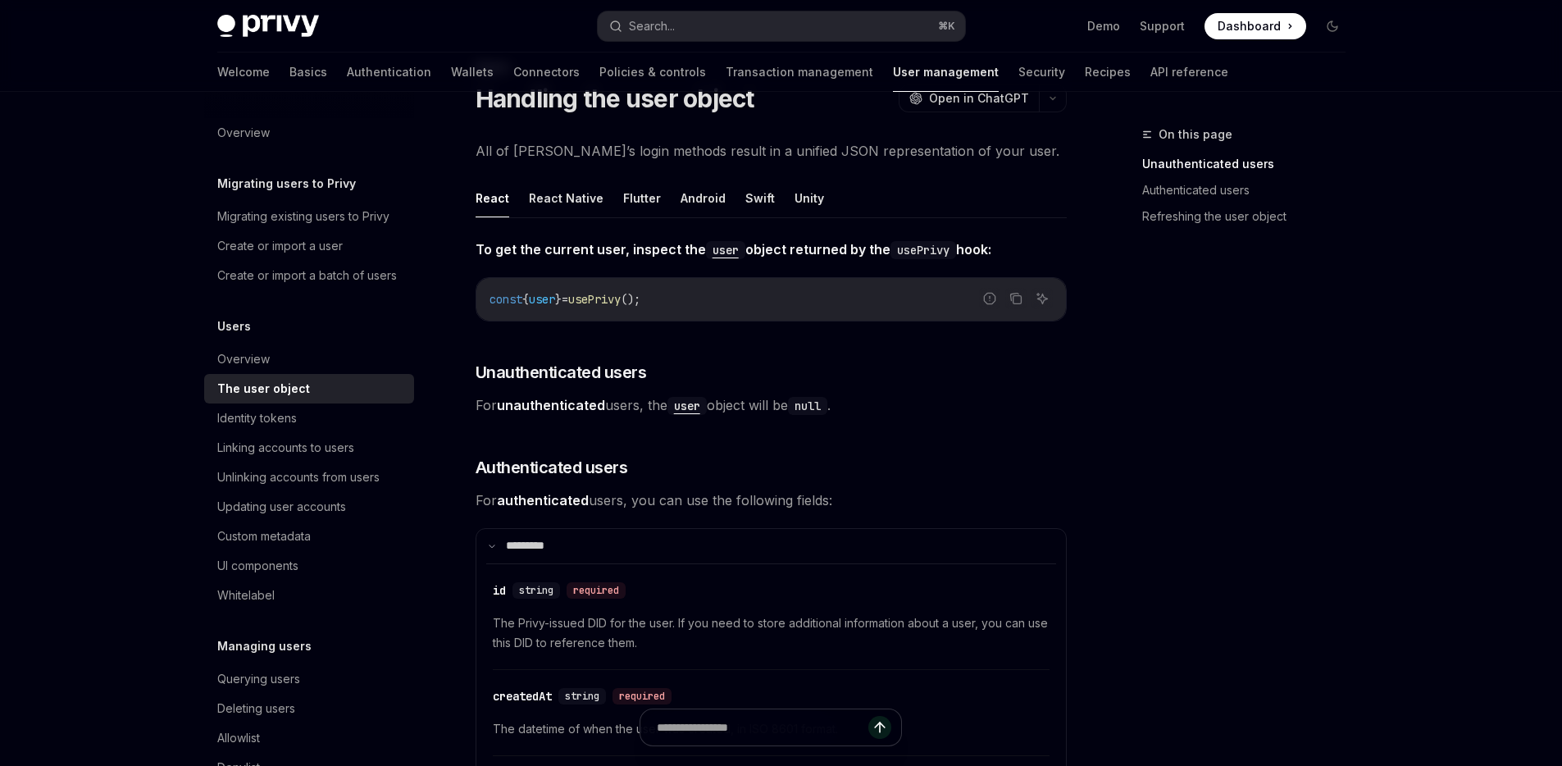
scroll to position [0, 0]
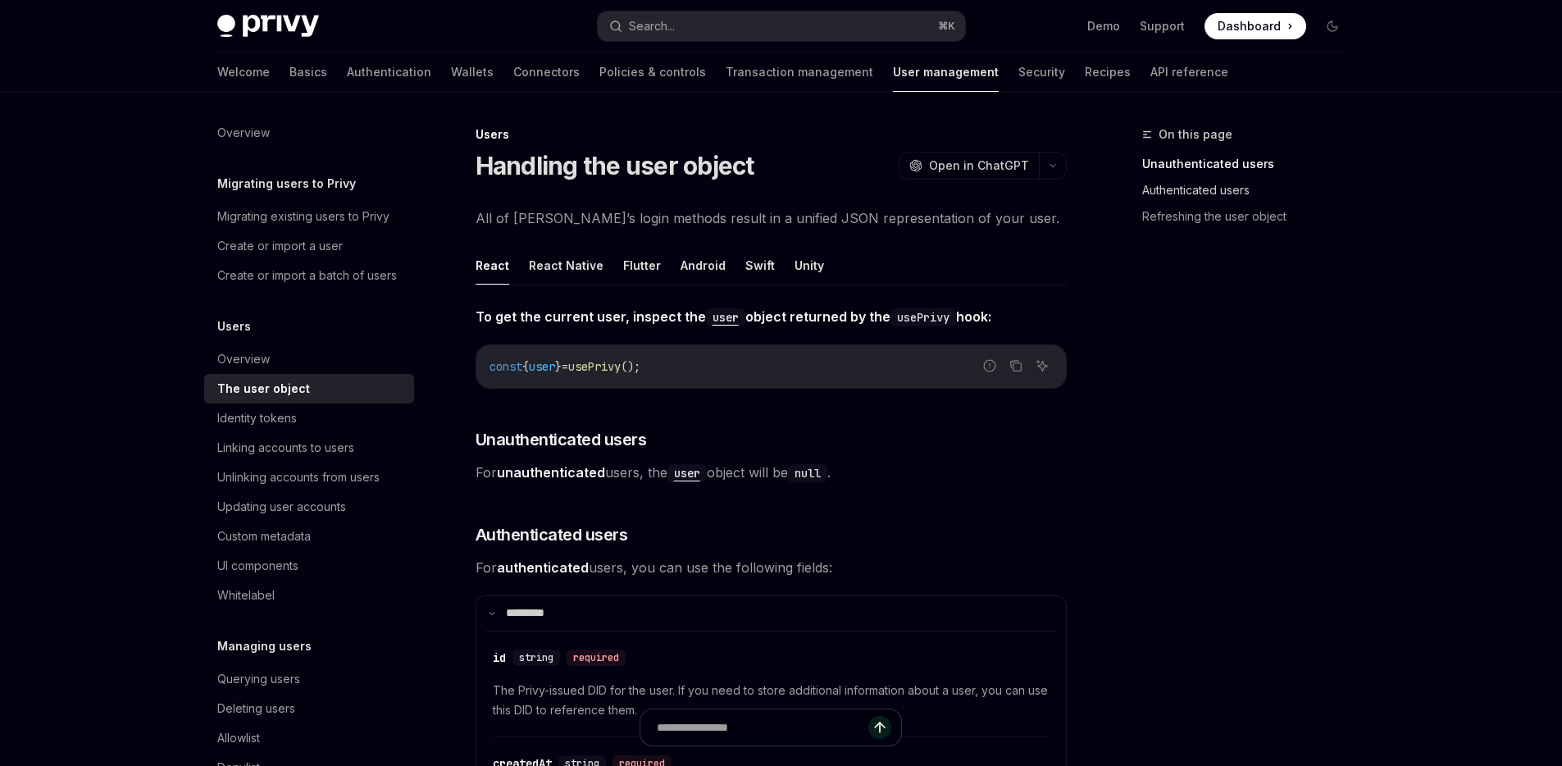
click at [1232, 196] on link "Authenticated users" at bounding box center [1251, 190] width 217 height 26
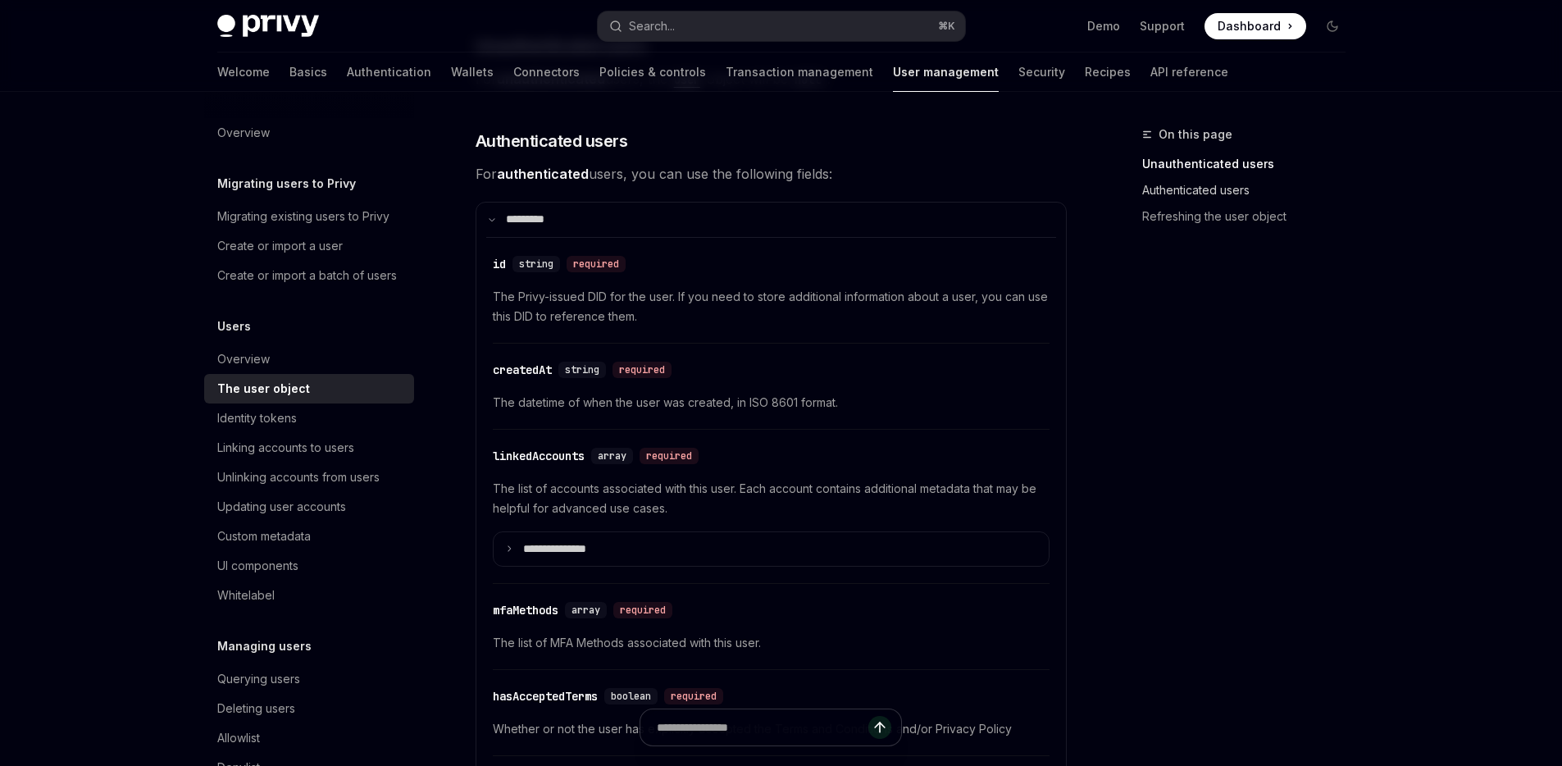
scroll to position [399, 0]
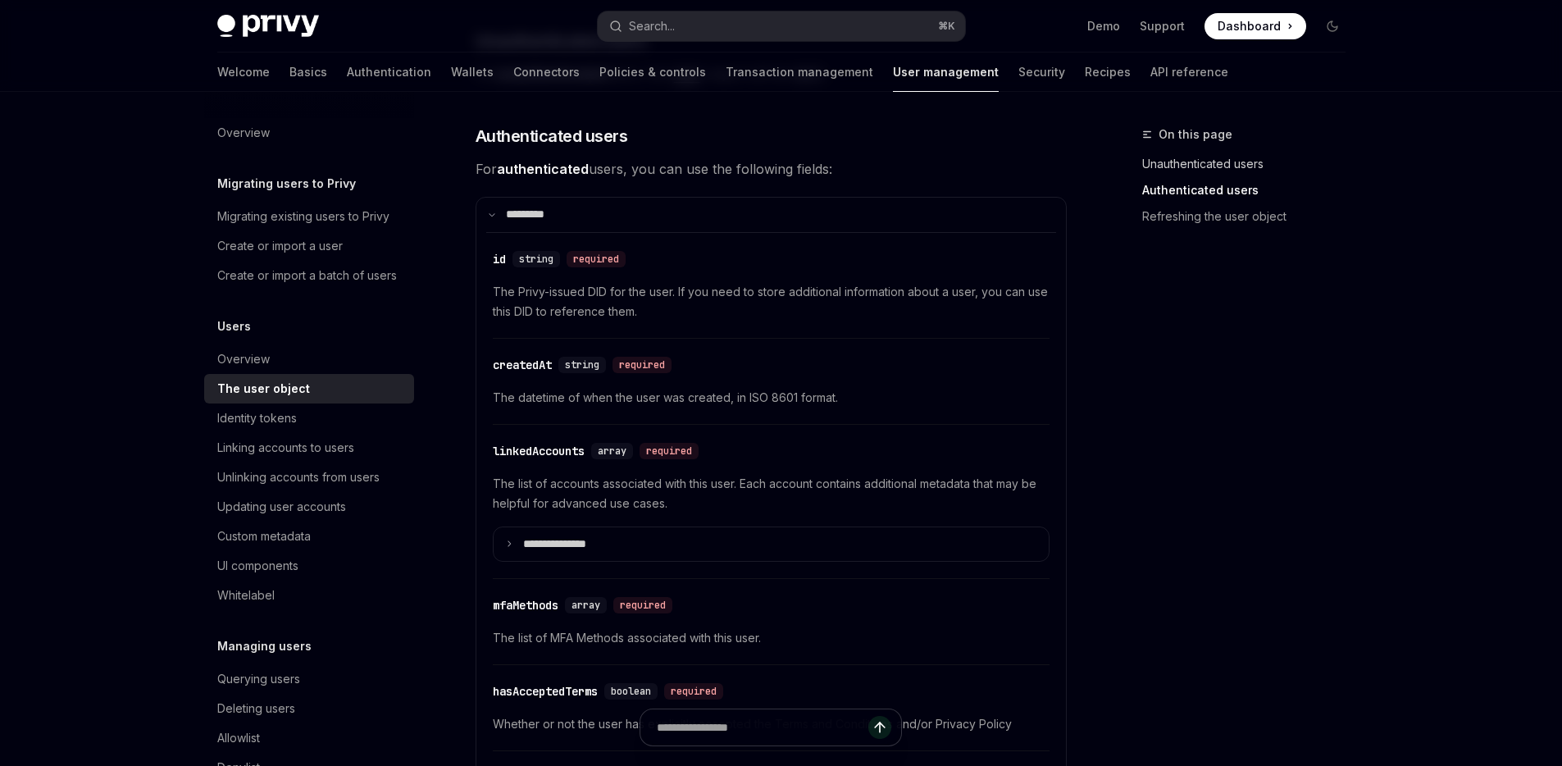
click at [1227, 160] on link "Unauthenticated users" at bounding box center [1251, 164] width 217 height 26
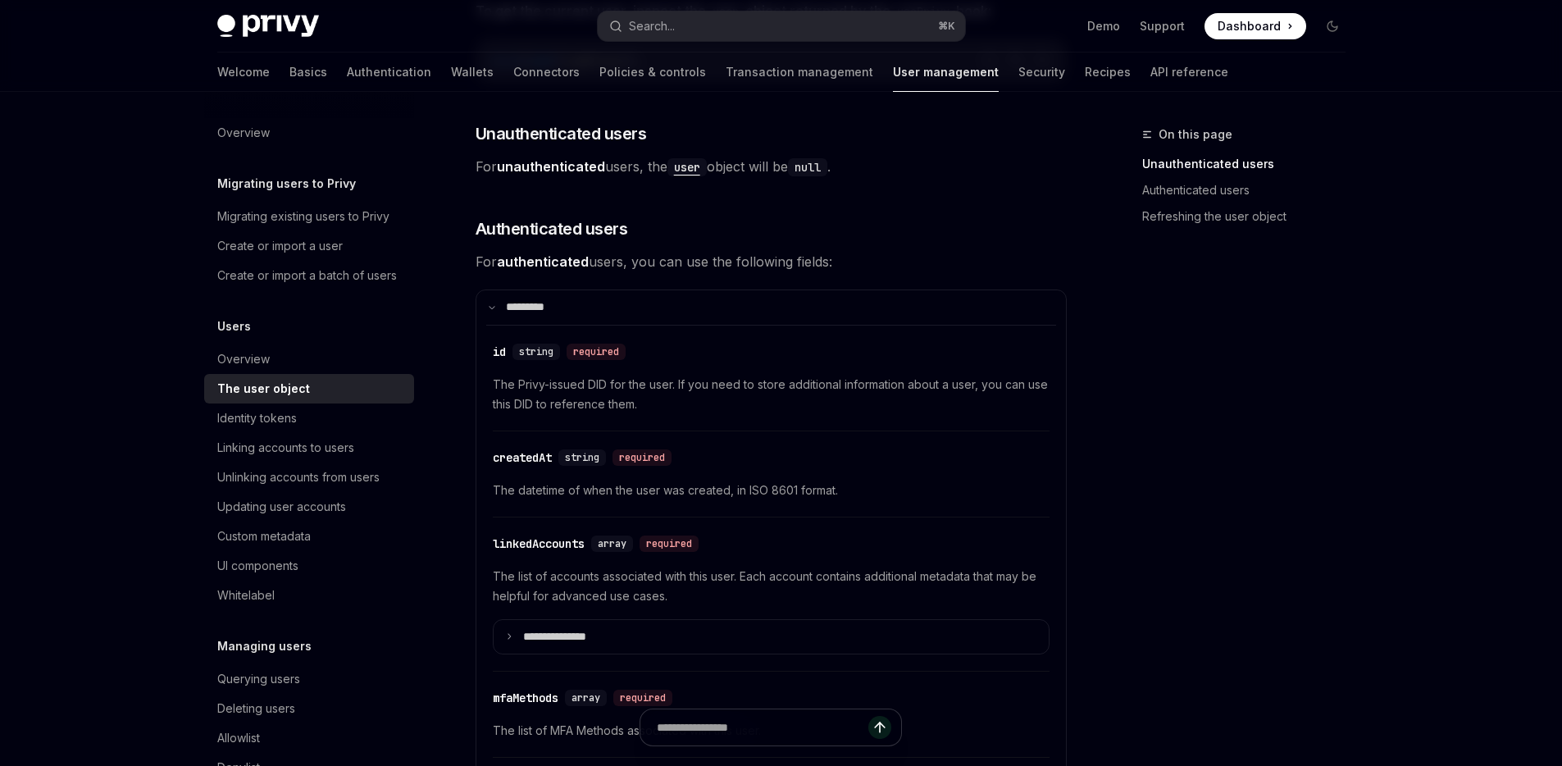
scroll to position [305, 0]
click at [1220, 191] on link "Authenticated users" at bounding box center [1251, 190] width 217 height 26
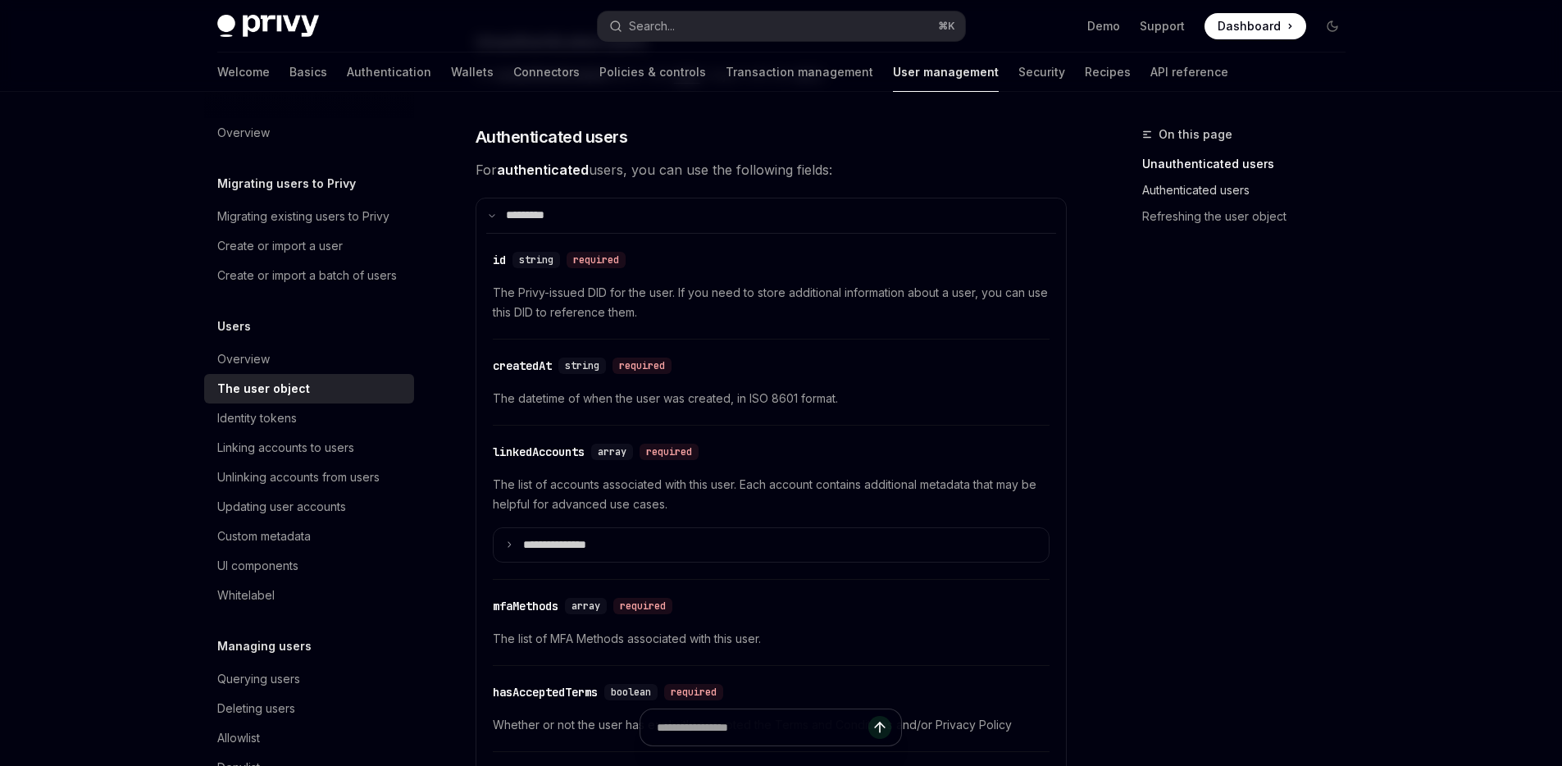
scroll to position [399, 0]
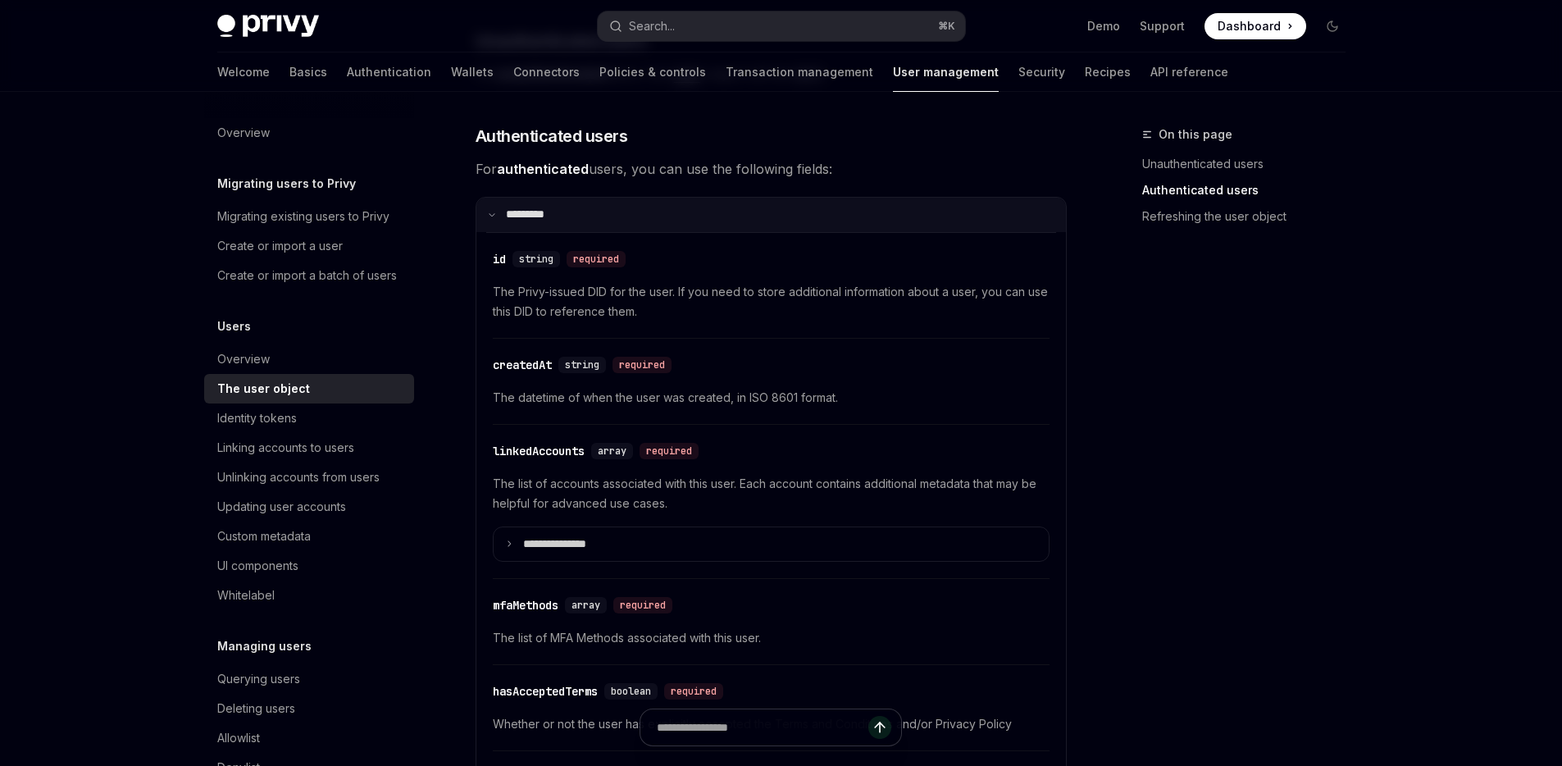
click at [493, 212] on icon at bounding box center [492, 215] width 8 height 8
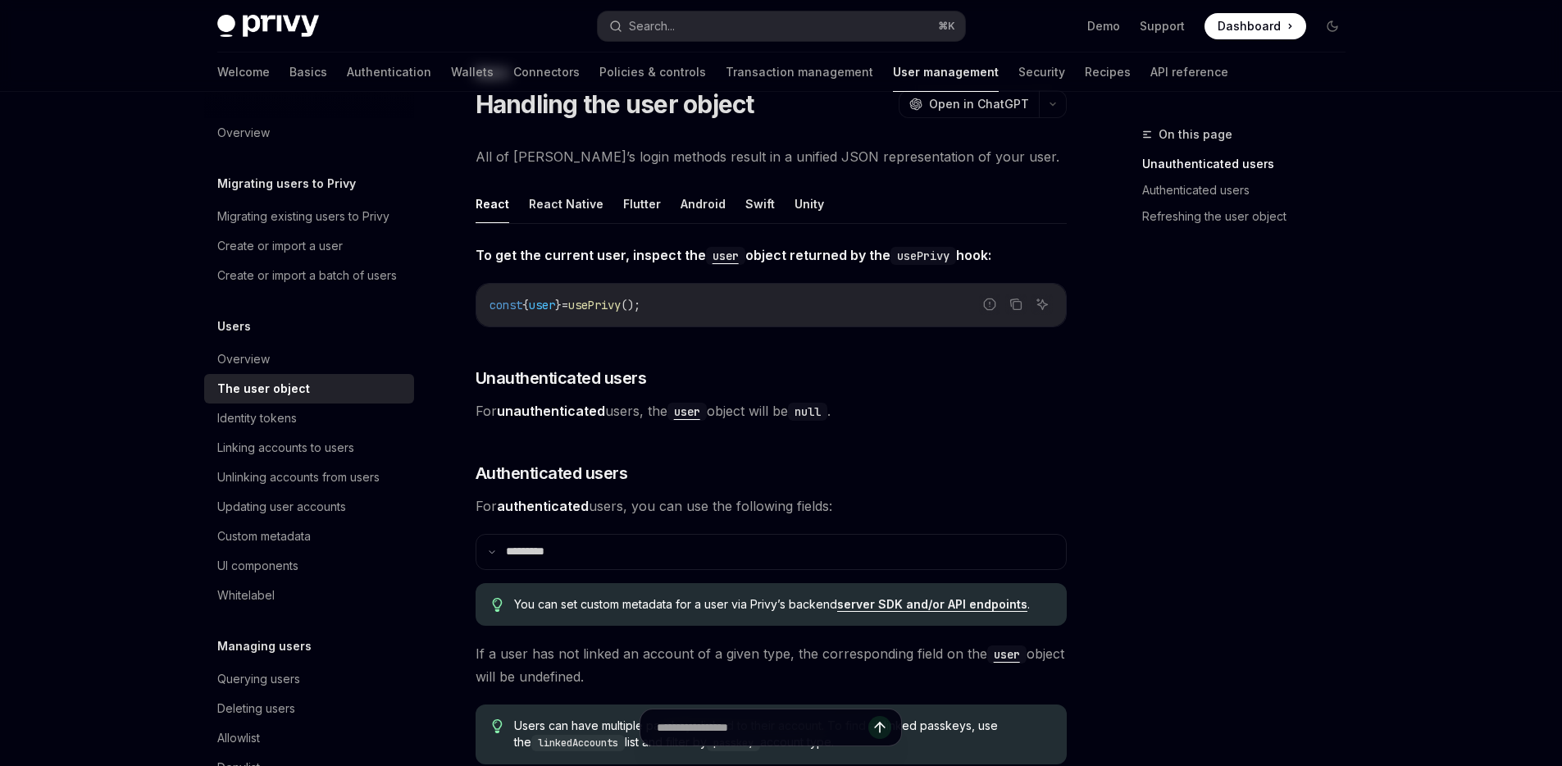
scroll to position [24, 0]
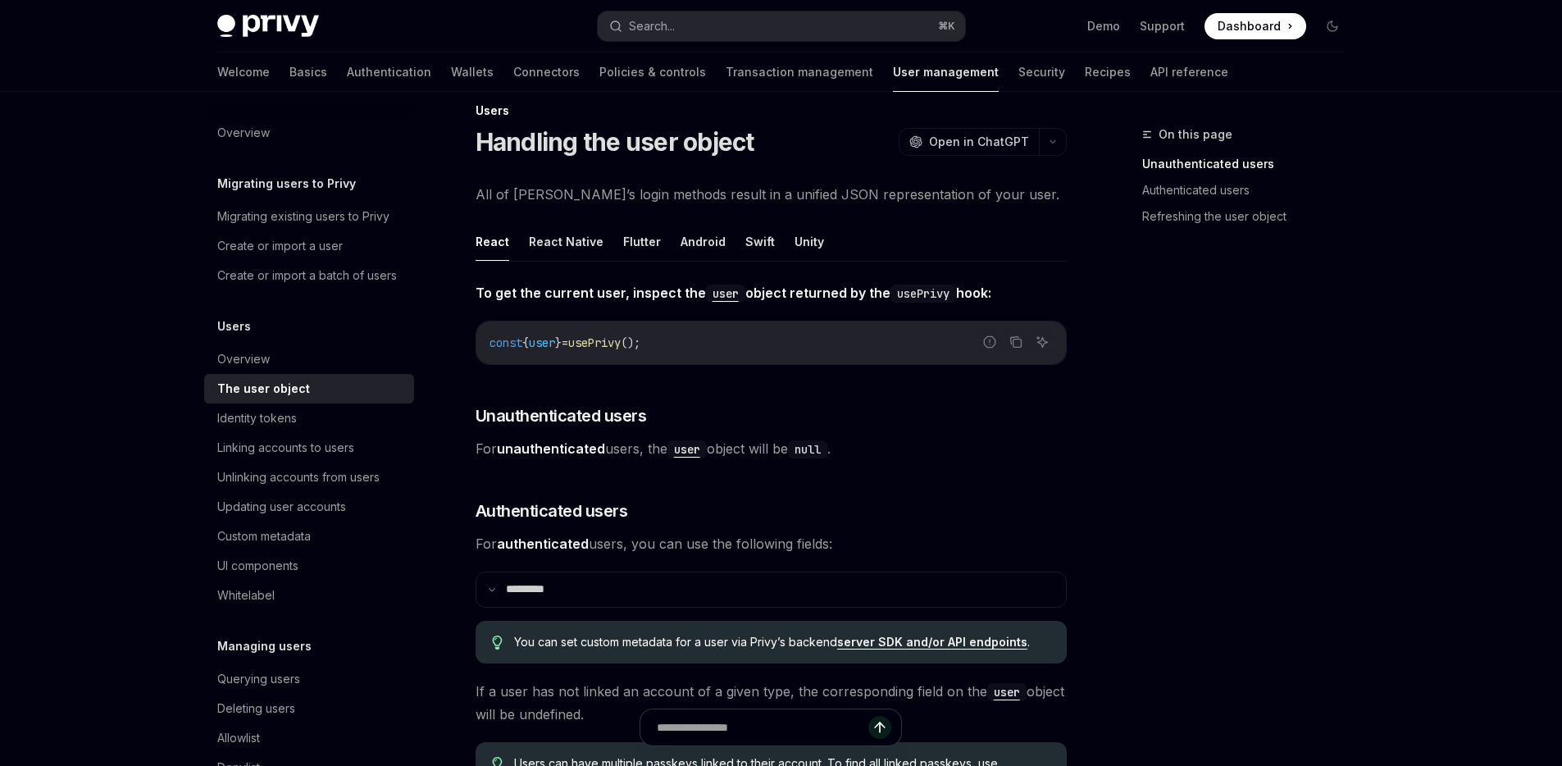
drag, startPoint x: 1293, startPoint y: 476, endPoint x: 1471, endPoint y: 119, distance: 399.1
click at [1298, 453] on div "On this page Unauthenticated users Authenticated users Refreshing the user obje…" at bounding box center [1234, 445] width 249 height 641
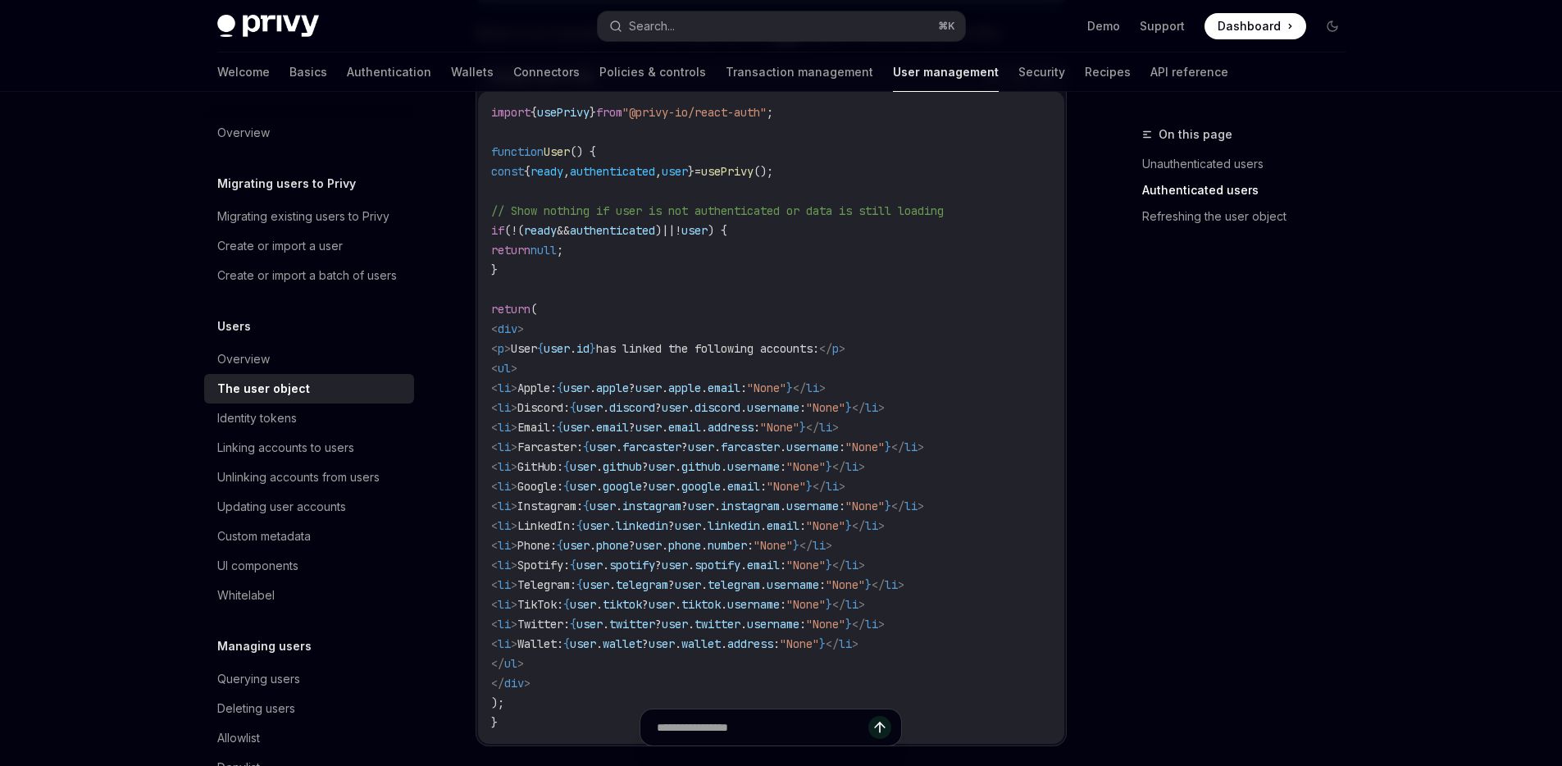
scroll to position [1427, 0]
